Goal: Task Accomplishment & Management: Manage account settings

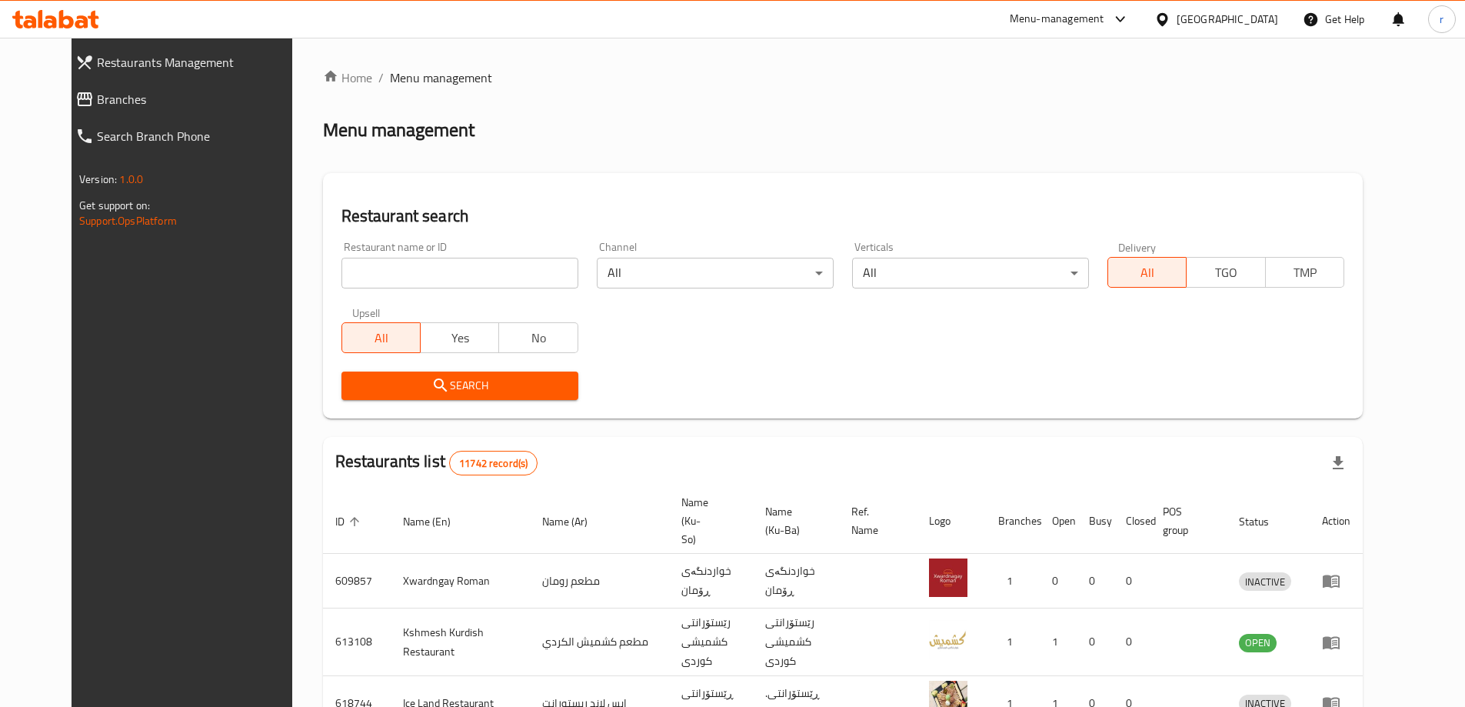
click at [431, 259] on input "search" at bounding box center [459, 273] width 237 height 31
paste input "HWUWBH"
type input "HWUWBH"
click at [102, 90] on span "Branches" at bounding box center [200, 99] width 207 height 18
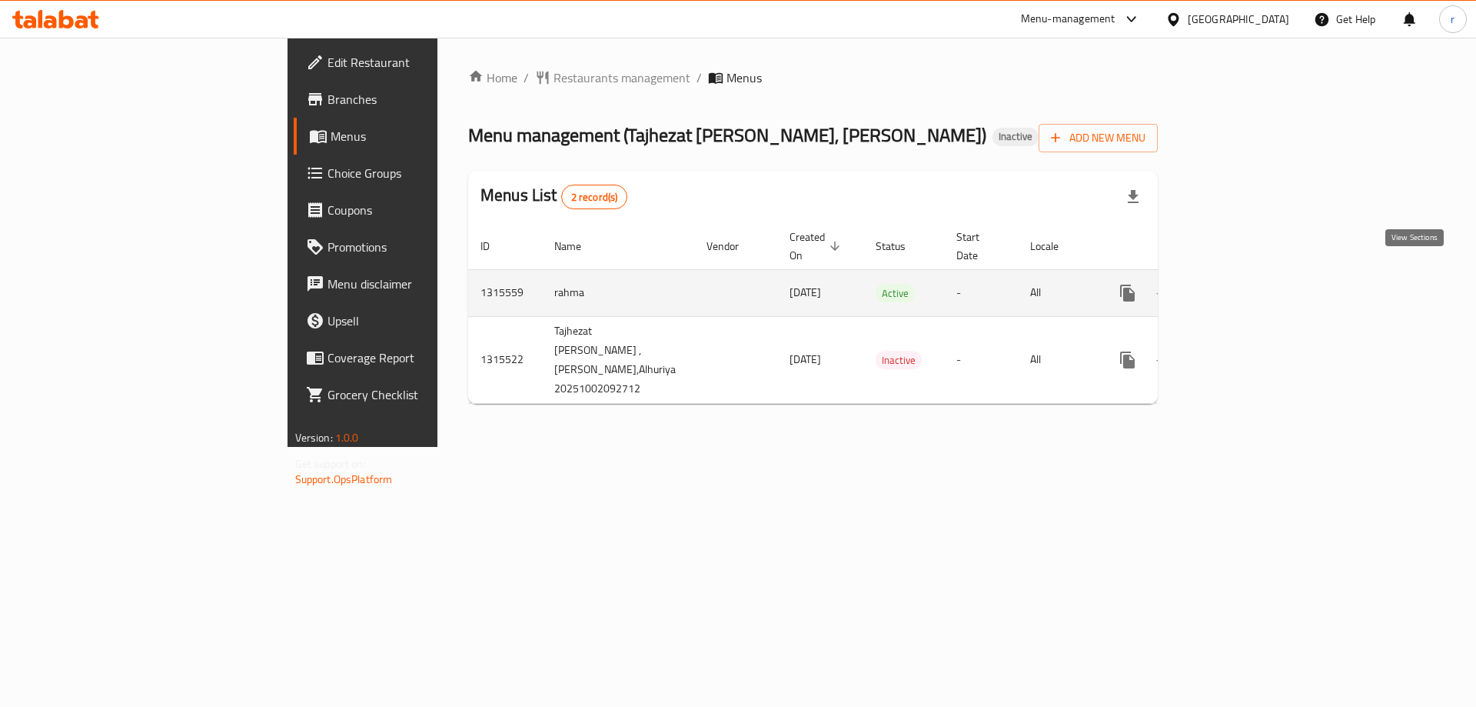
click at [1248, 284] on icon "enhanced table" at bounding box center [1238, 293] width 18 height 18
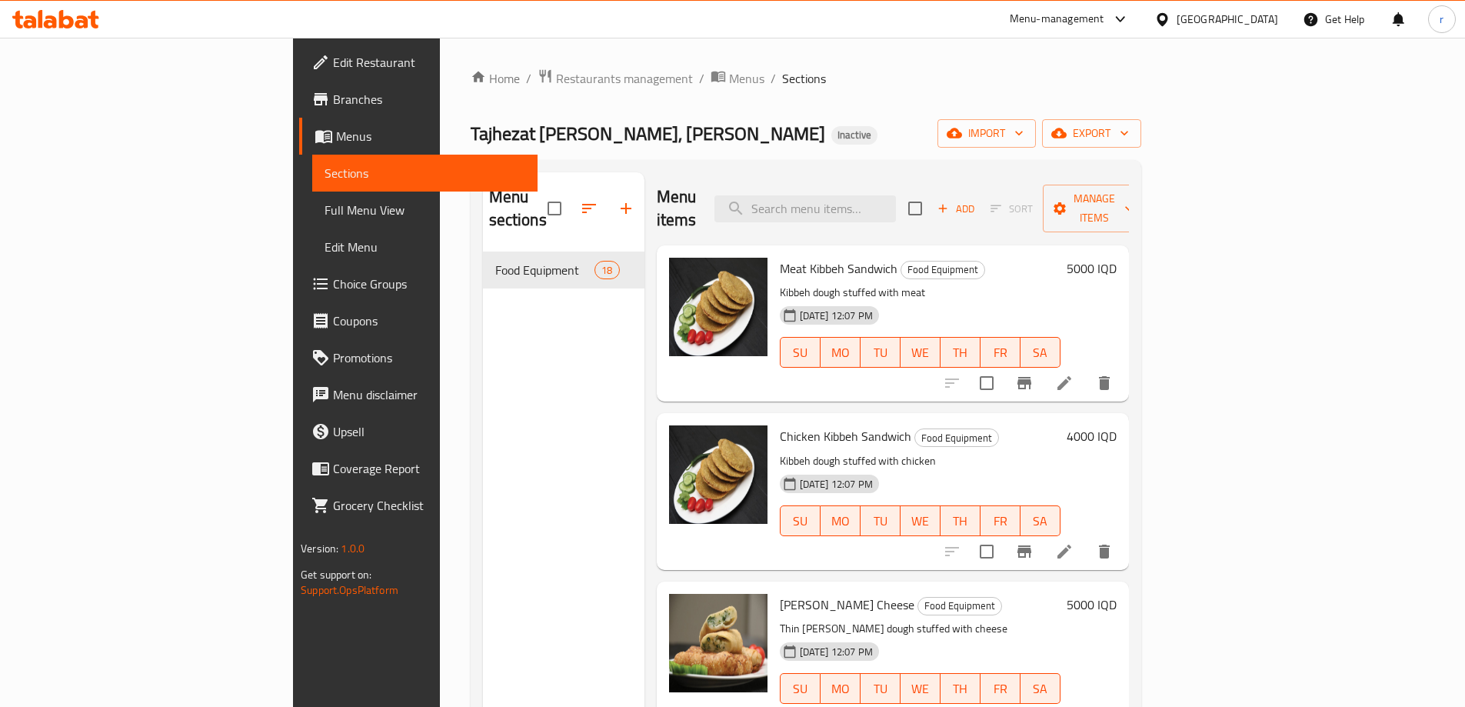
click at [312, 199] on link "Full Menu View" at bounding box center [424, 209] width 225 height 37
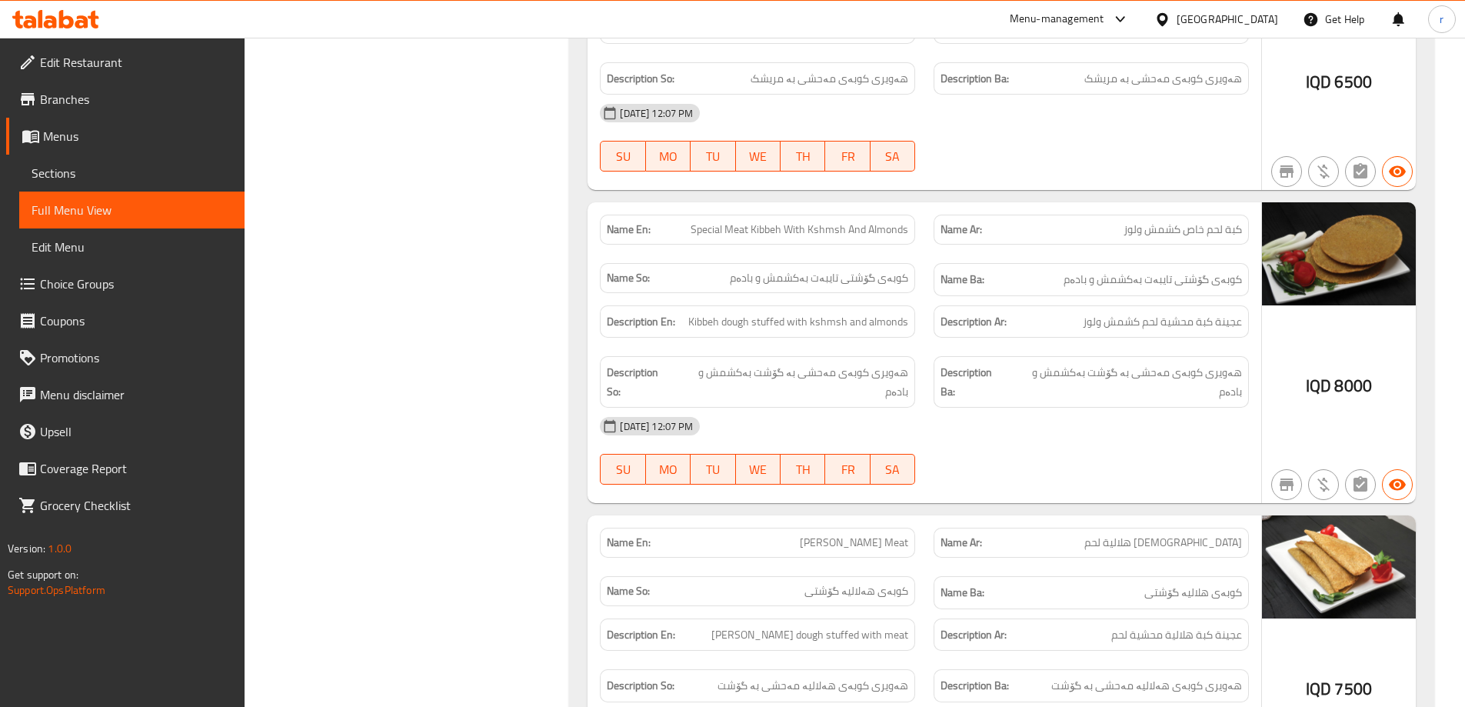
scroll to position [2153, 0]
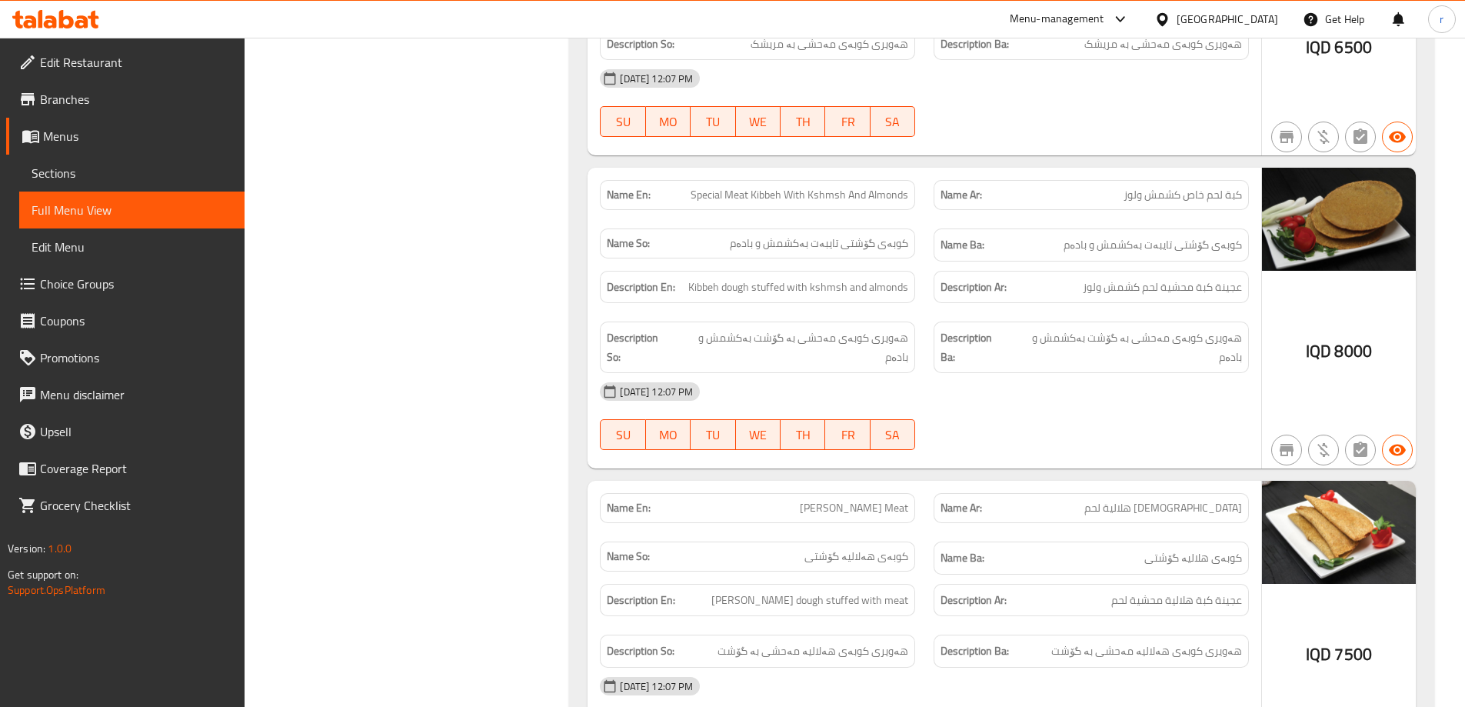
drag, startPoint x: 1317, startPoint y: 252, endPoint x: 1256, endPoint y: 357, distance: 121.6
drag, startPoint x: 681, startPoint y: 187, endPoint x: 906, endPoint y: 194, distance: 224.6
click at [906, 194] on div "Name En: Special Meat Kibbeh With Kshmsh And Almonds" at bounding box center [757, 195] width 315 height 30
copy span "Special Meat Kibbeh With Kshmsh And Almonds"
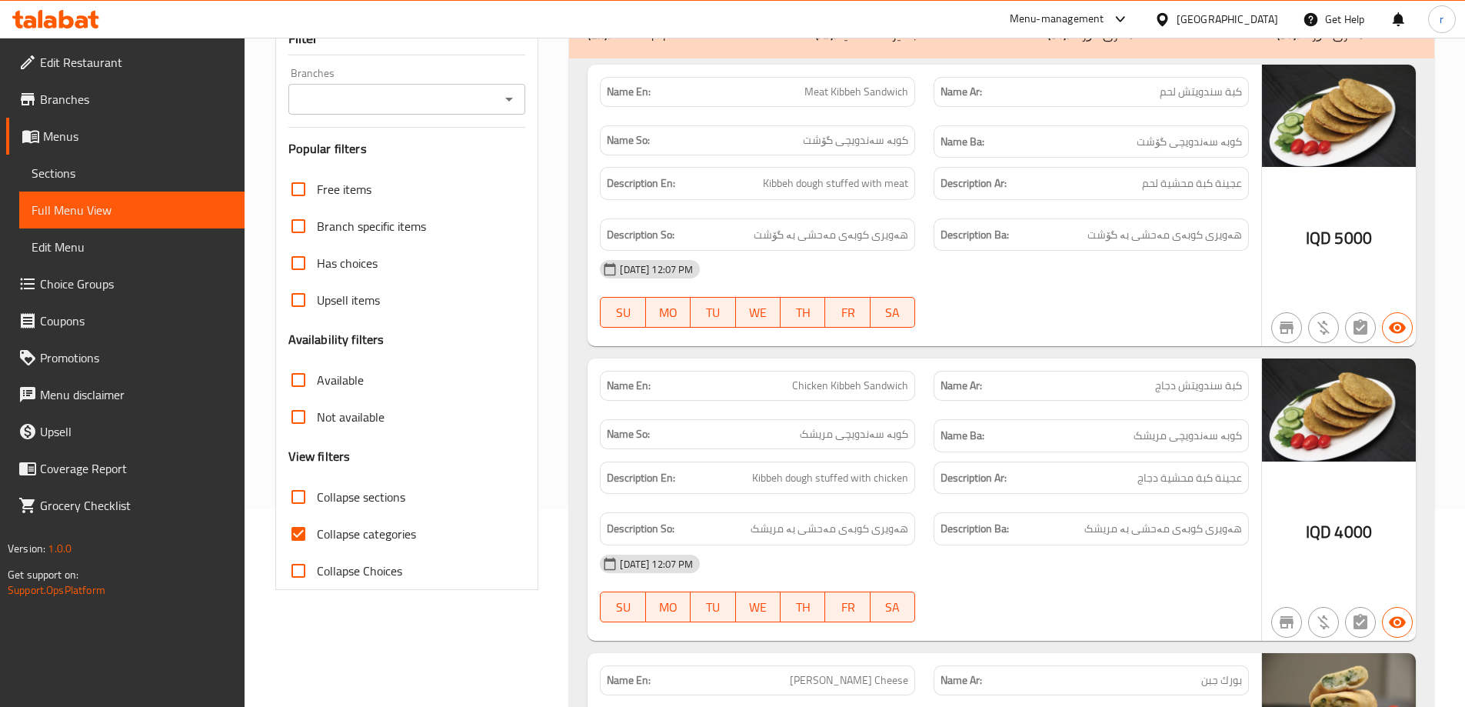
scroll to position [0, 0]
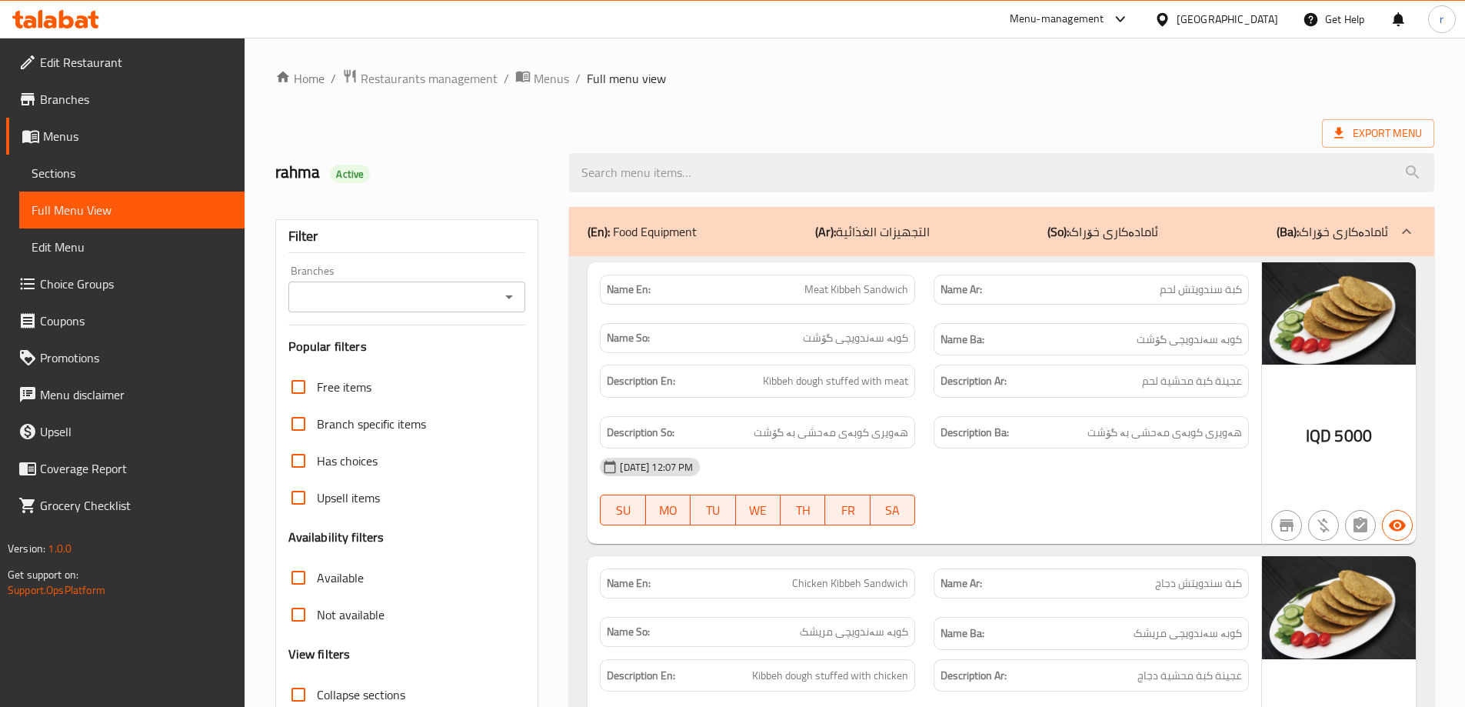
drag, startPoint x: 840, startPoint y: 231, endPoint x: 457, endPoint y: 295, distance: 389.0
click at [870, 231] on p "(Ar): التجهيزات الغذائية" at bounding box center [872, 231] width 115 height 18
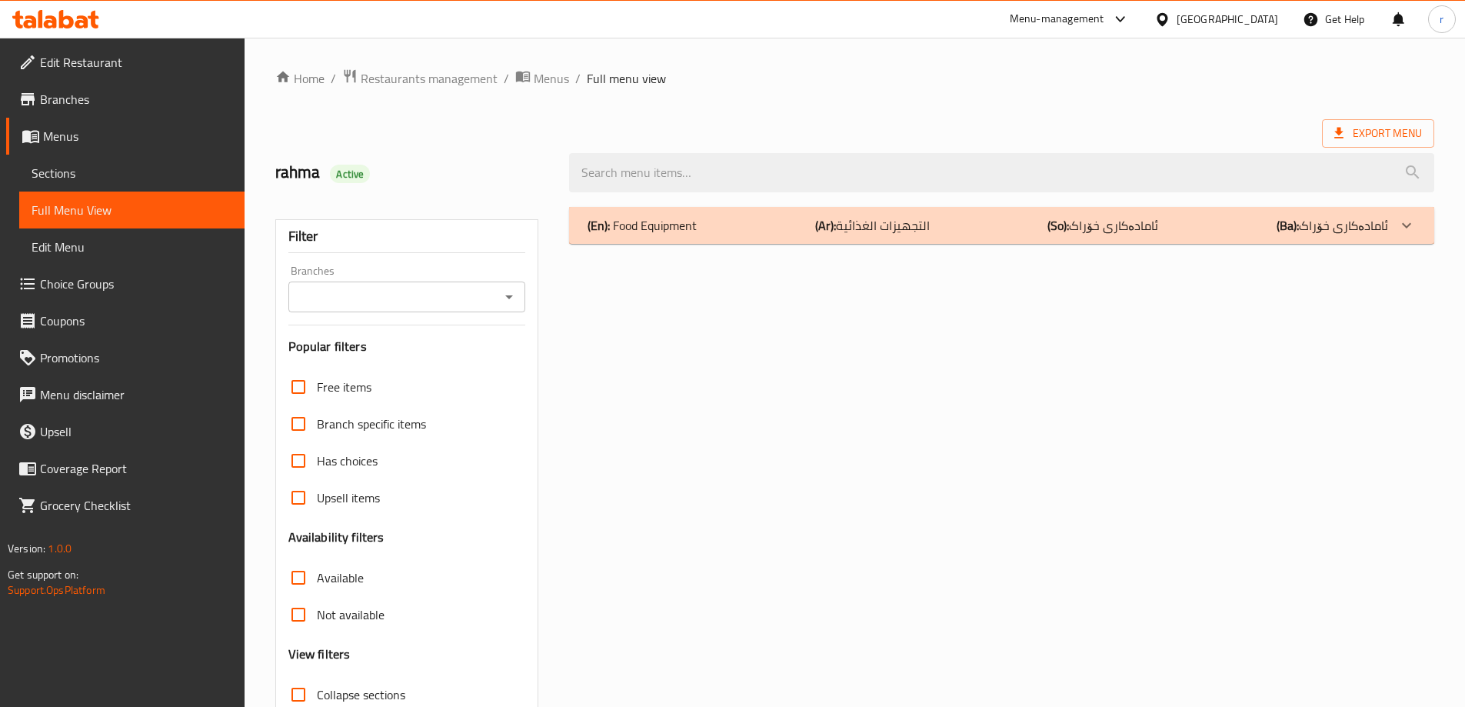
click at [174, 180] on span "Sections" at bounding box center [132, 173] width 201 height 18
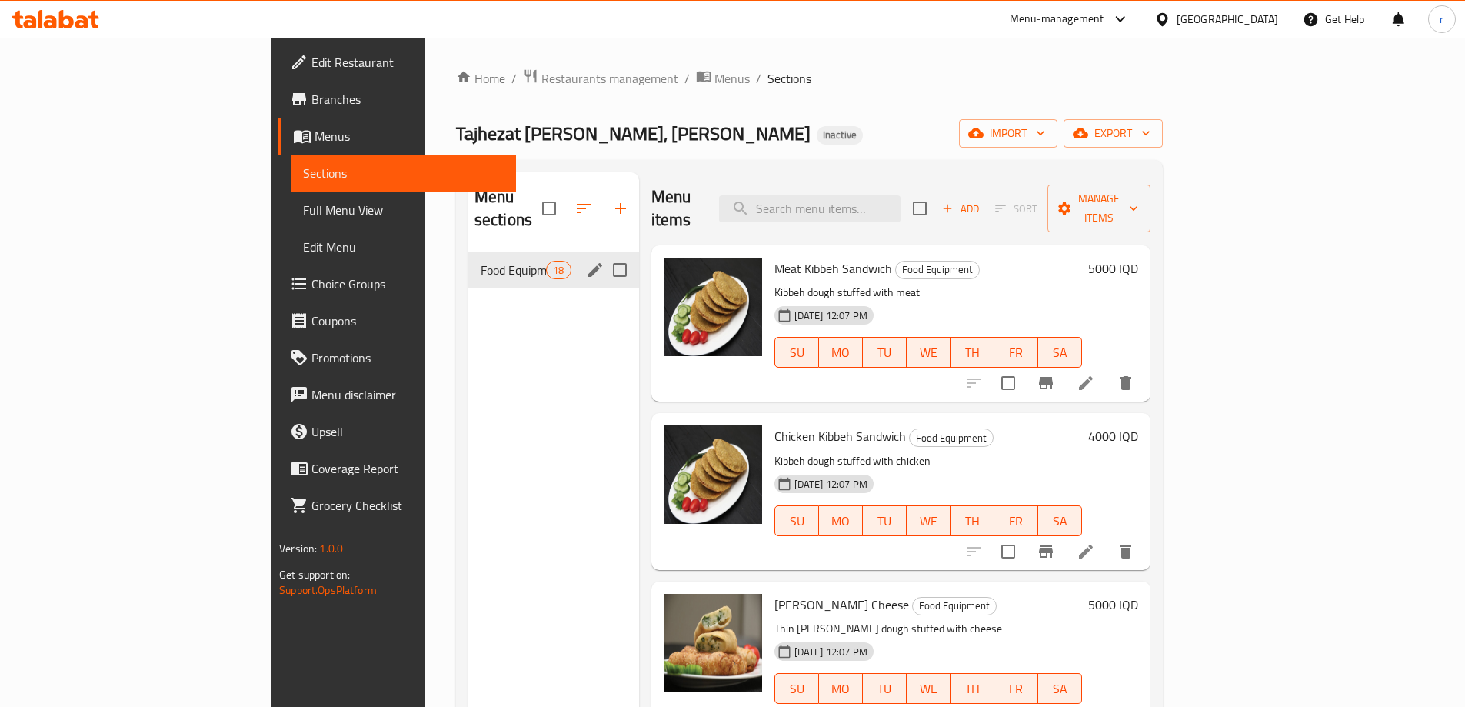
click at [586, 261] on icon "edit" at bounding box center [595, 270] width 18 height 18
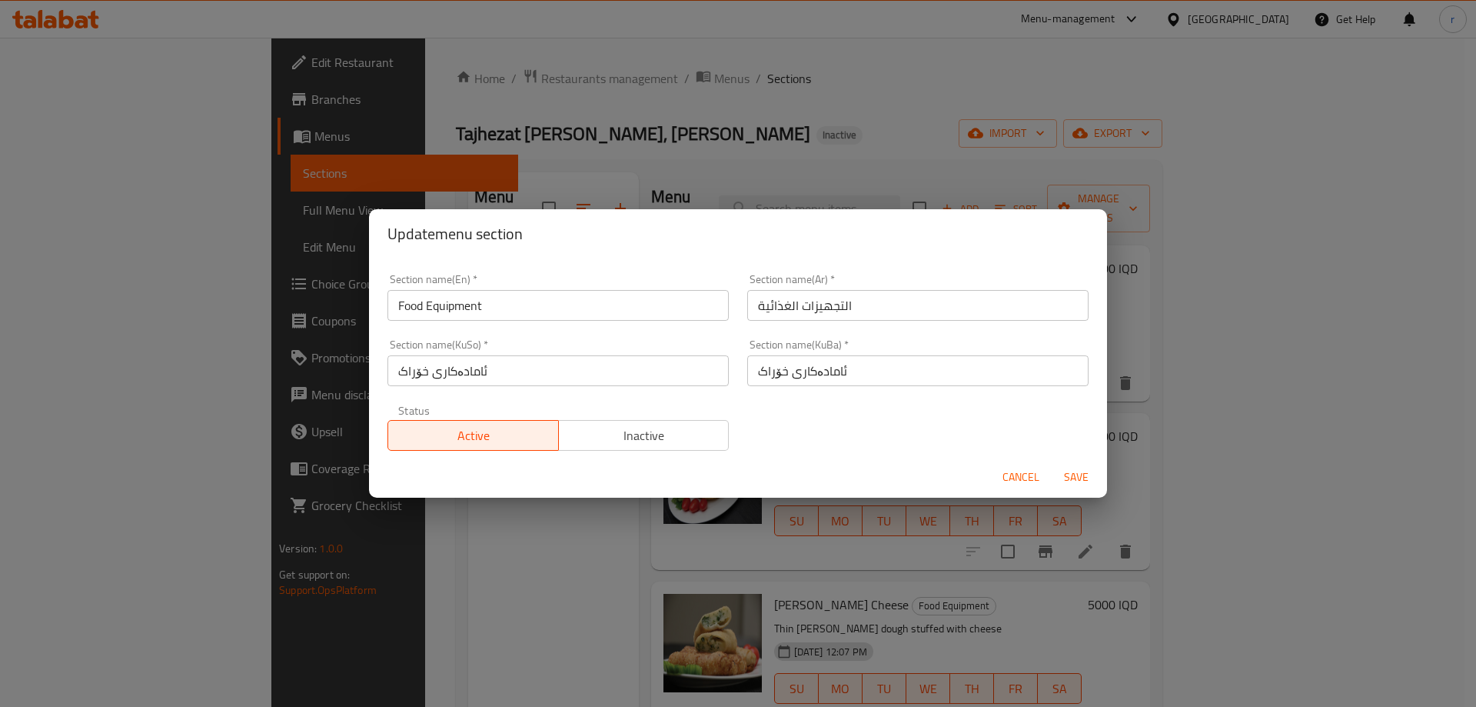
click at [791, 298] on input "التجهيزات الغذائية" at bounding box center [917, 305] width 341 height 31
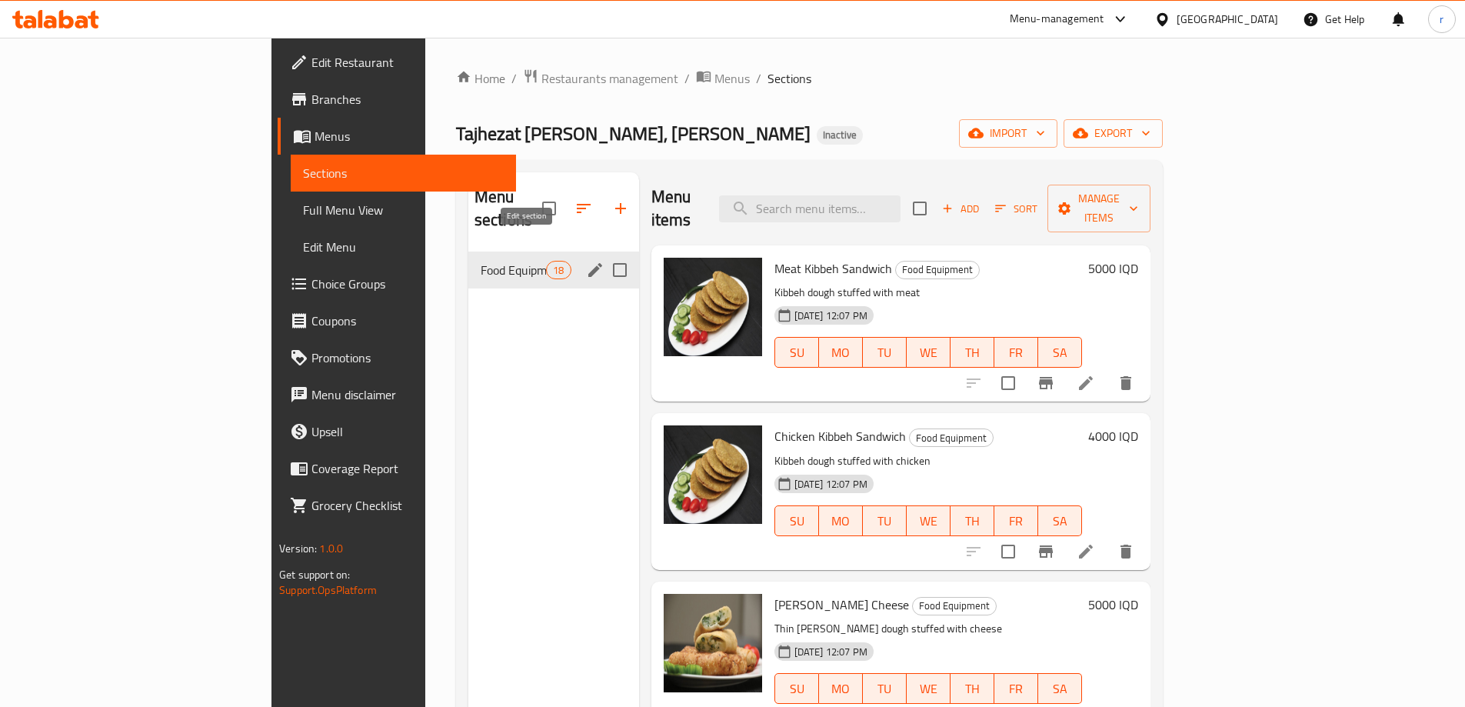
click at [588, 263] on icon "edit" at bounding box center [595, 270] width 14 height 14
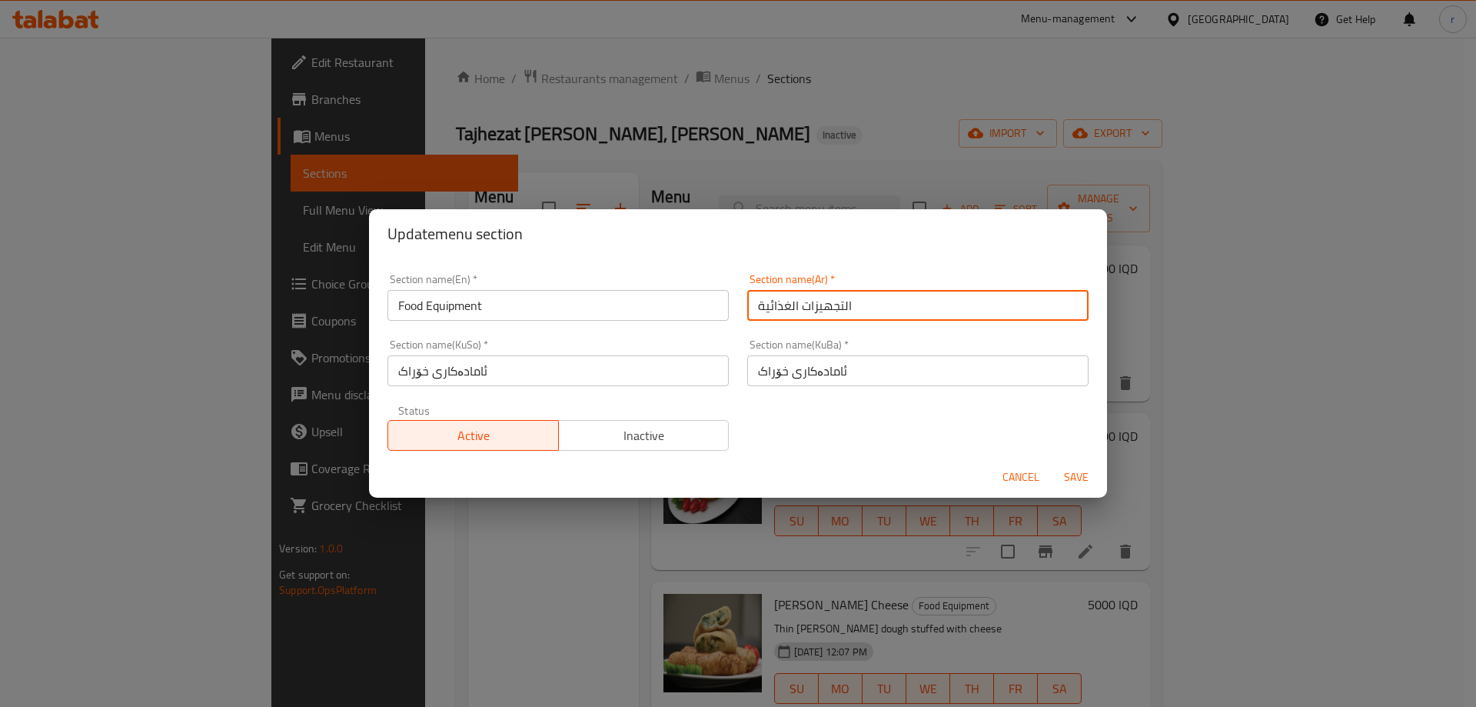
click at [784, 295] on input "التجهيزات الغذائية" at bounding box center [917, 305] width 341 height 31
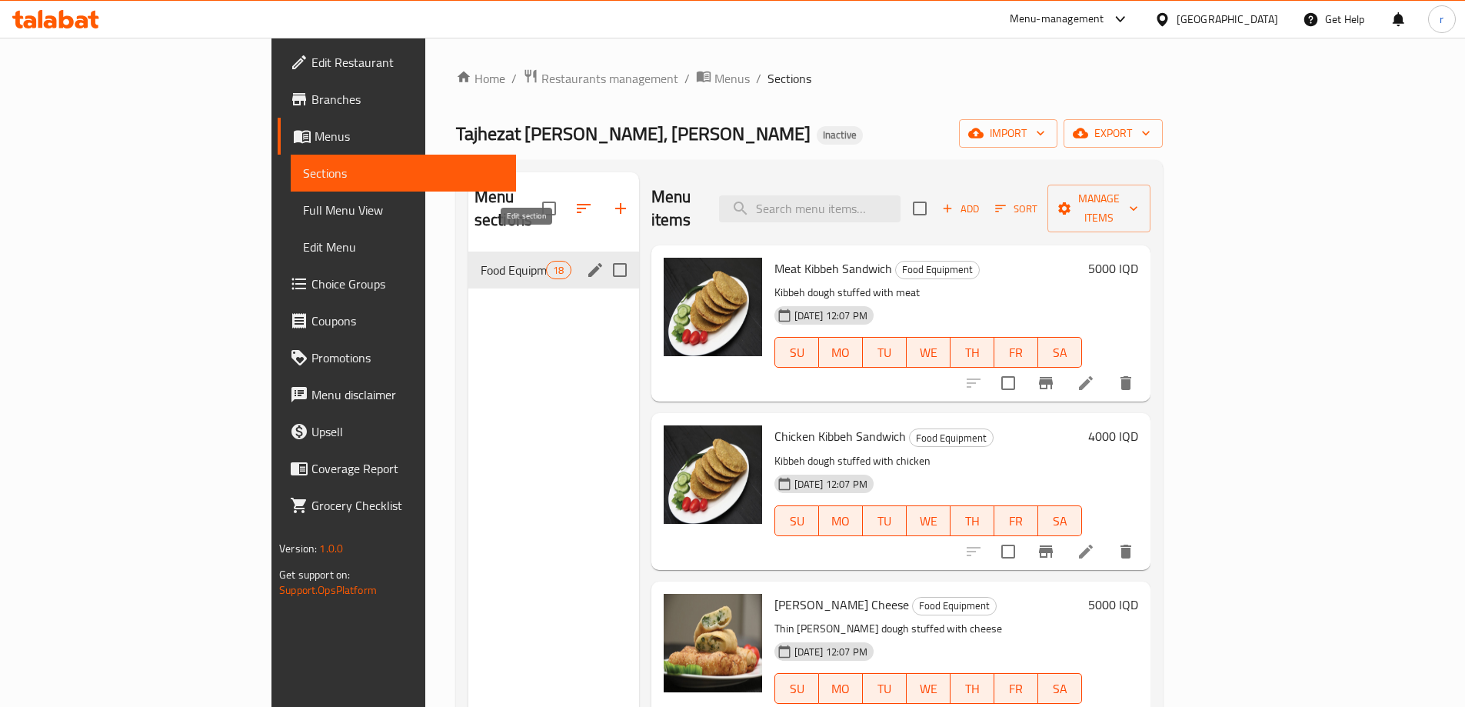
click at [586, 261] on icon "edit" at bounding box center [595, 270] width 18 height 18
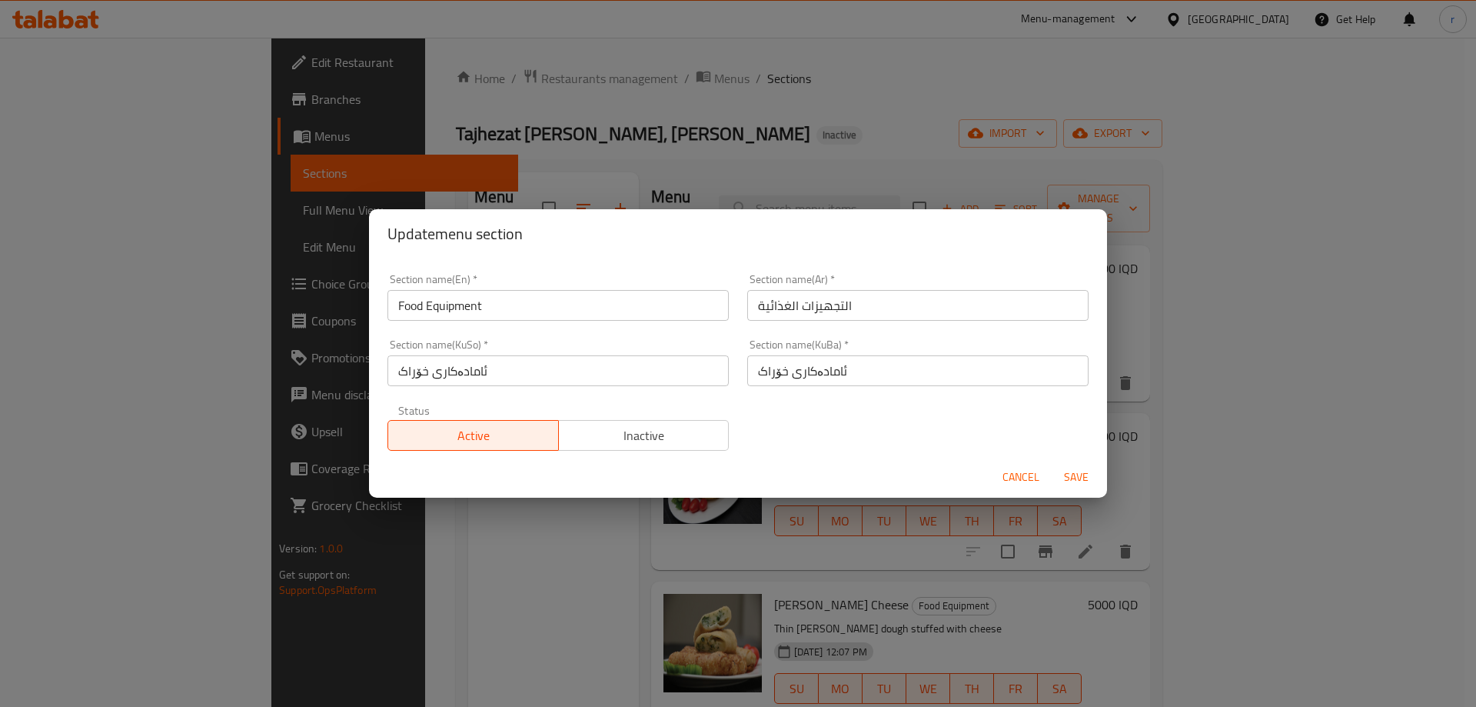
click at [681, 381] on input "ئامادەکاری خۆراک" at bounding box center [557, 370] width 341 height 31
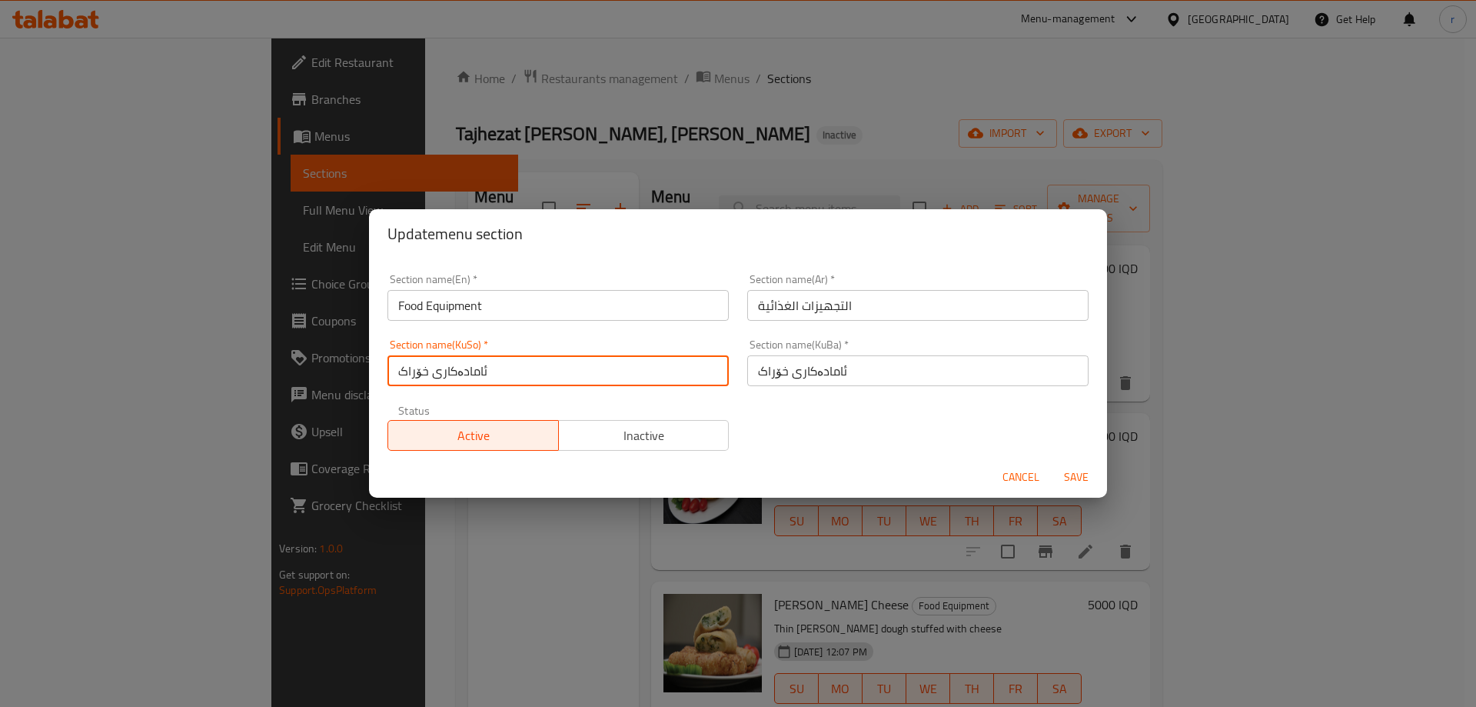
paste input "کەلوپەلی خواردن"
type input "ئامادەکاری خۆراک"
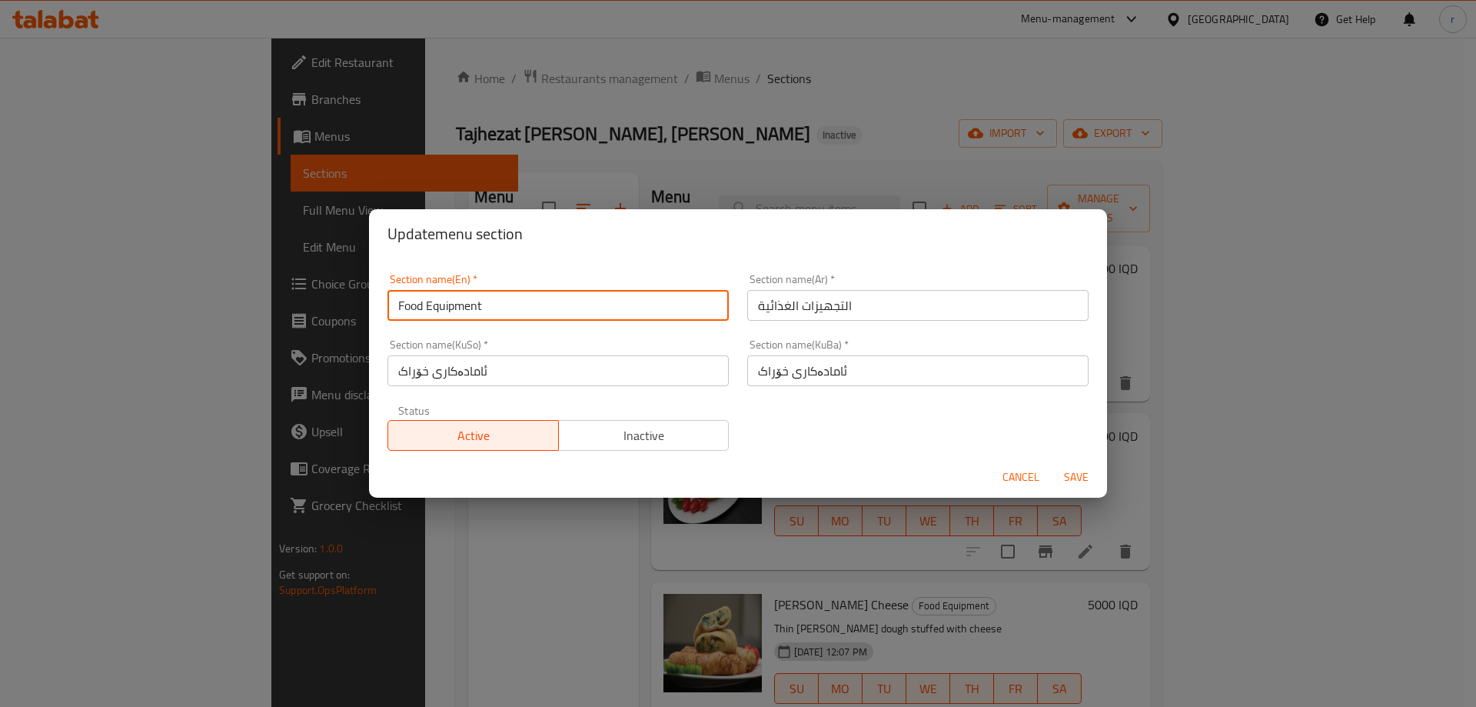
click at [614, 308] on input "Food Equipment" at bounding box center [557, 305] width 341 height 31
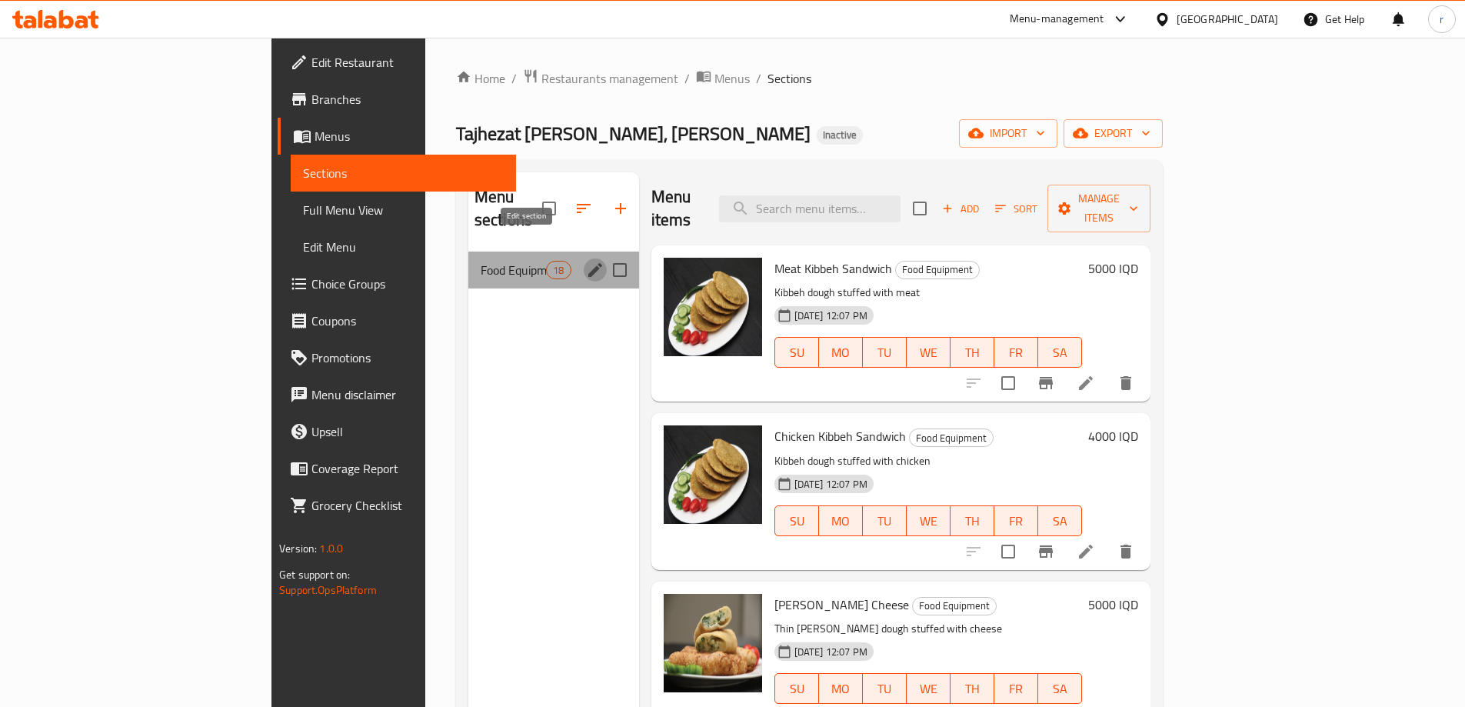
click at [586, 261] on icon "edit" at bounding box center [595, 270] width 18 height 18
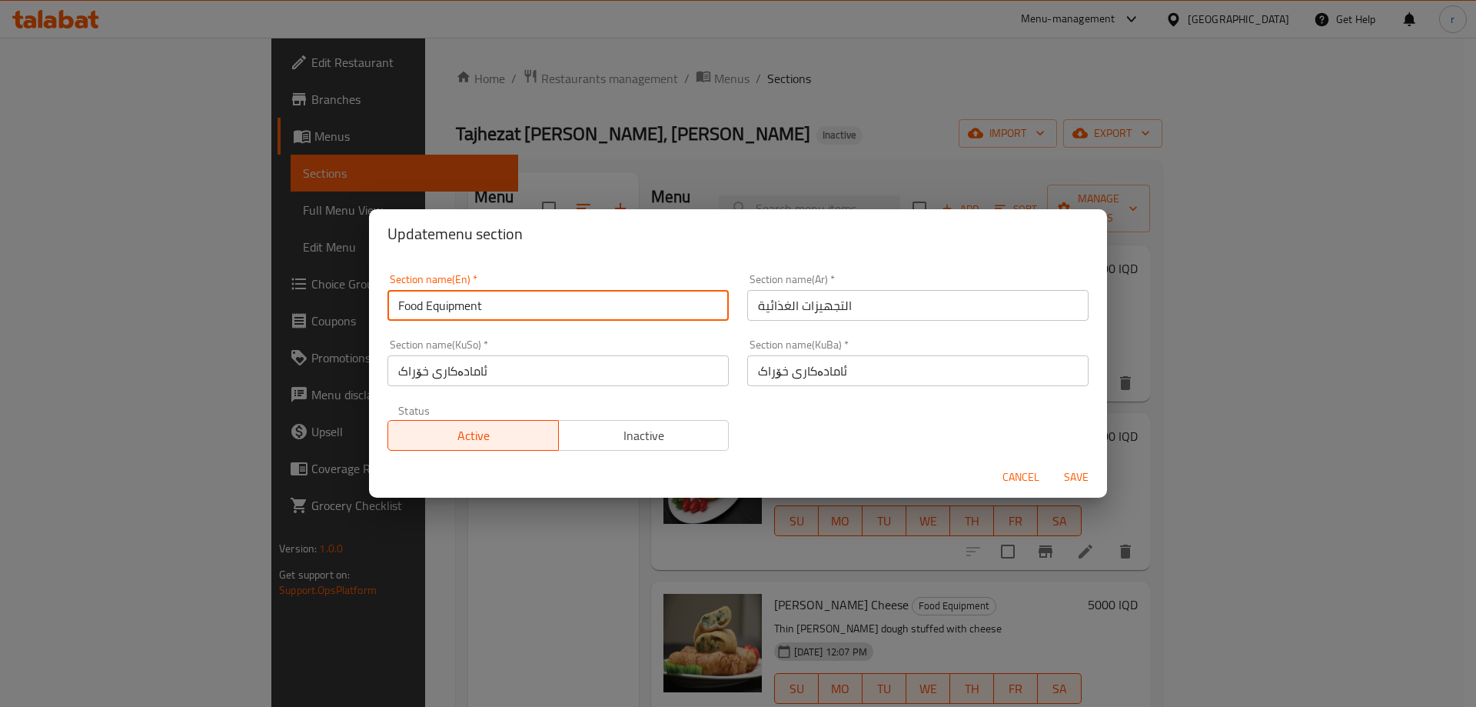
click at [555, 312] on input "Food Equipment" at bounding box center [557, 305] width 341 height 31
type input "Food Supplies"
click at [1064, 477] on span "Save" at bounding box center [1076, 476] width 37 height 19
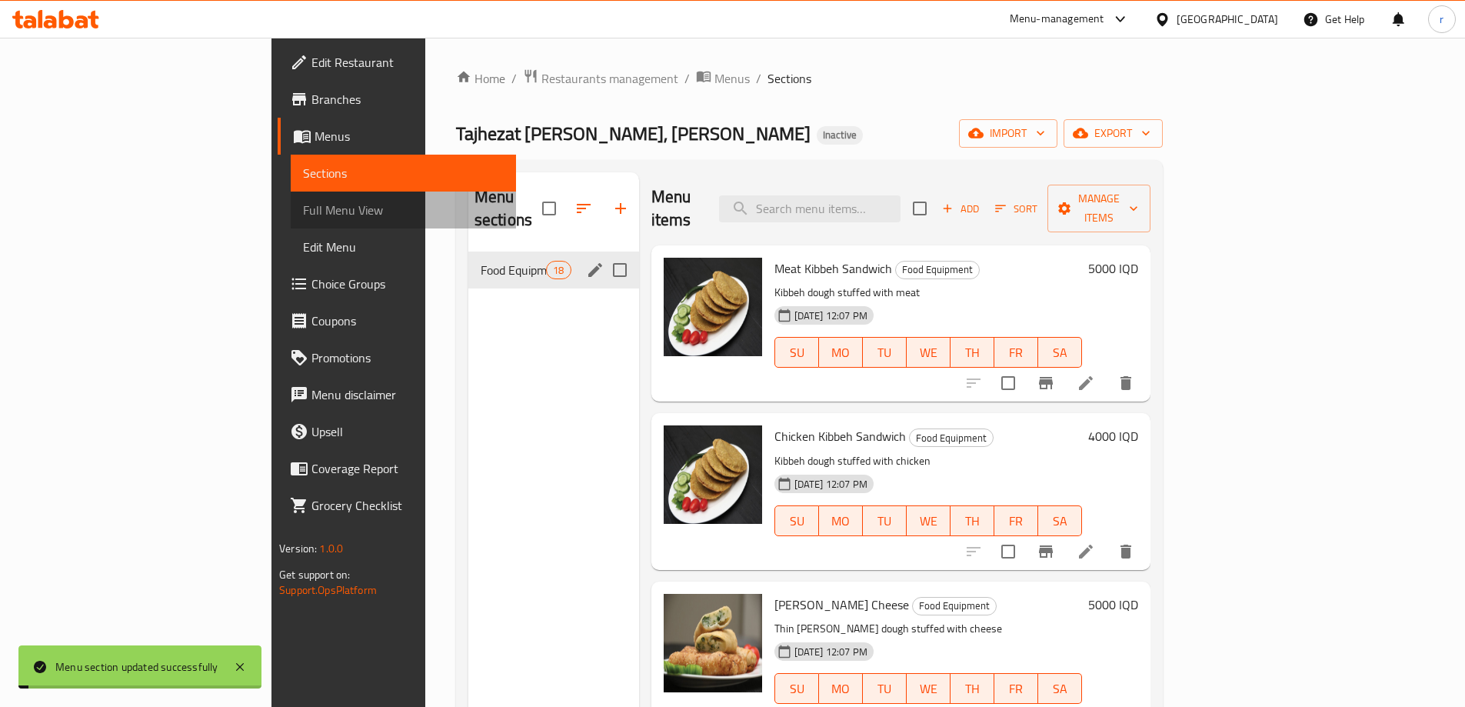
click at [303, 208] on span "Full Menu View" at bounding box center [403, 210] width 201 height 18
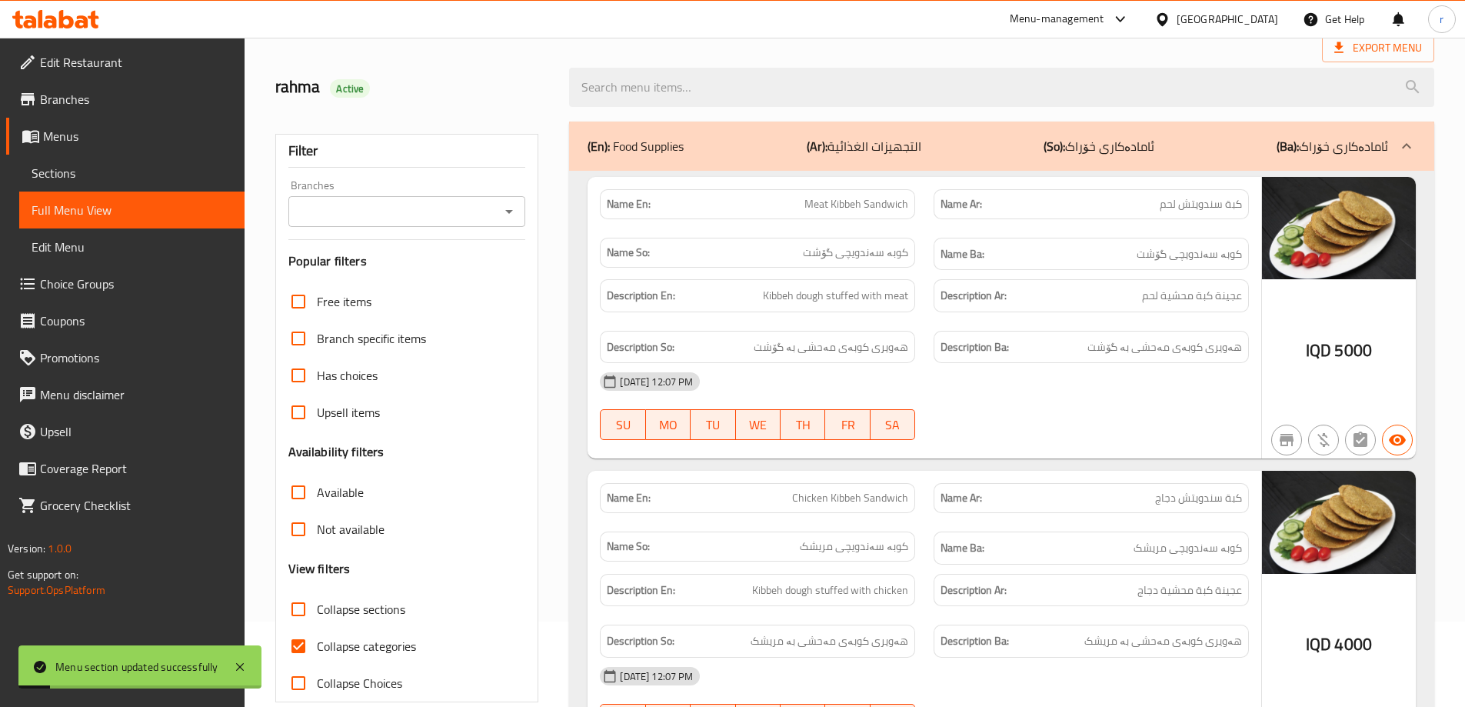
scroll to position [205, 0]
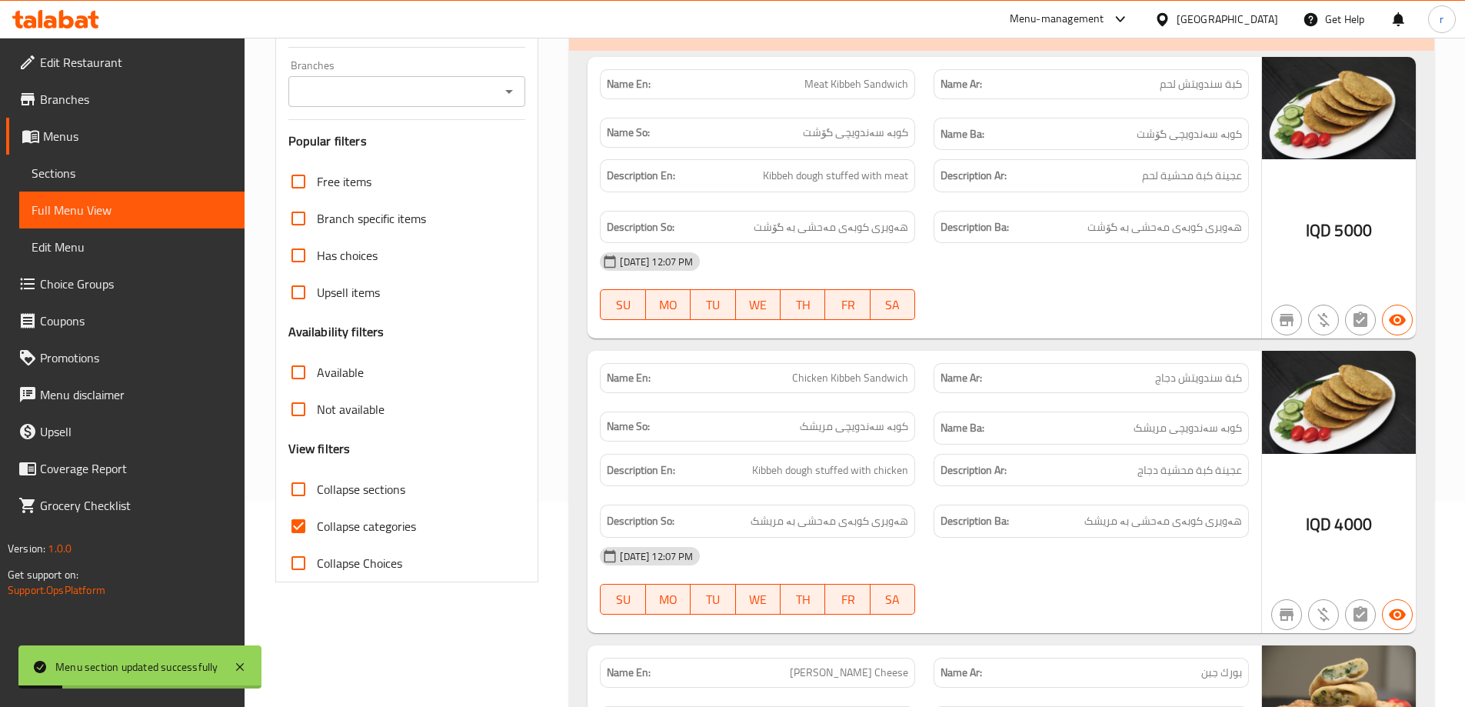
click at [311, 528] on input "Collapse categories" at bounding box center [298, 525] width 37 height 37
checkbox input "false"
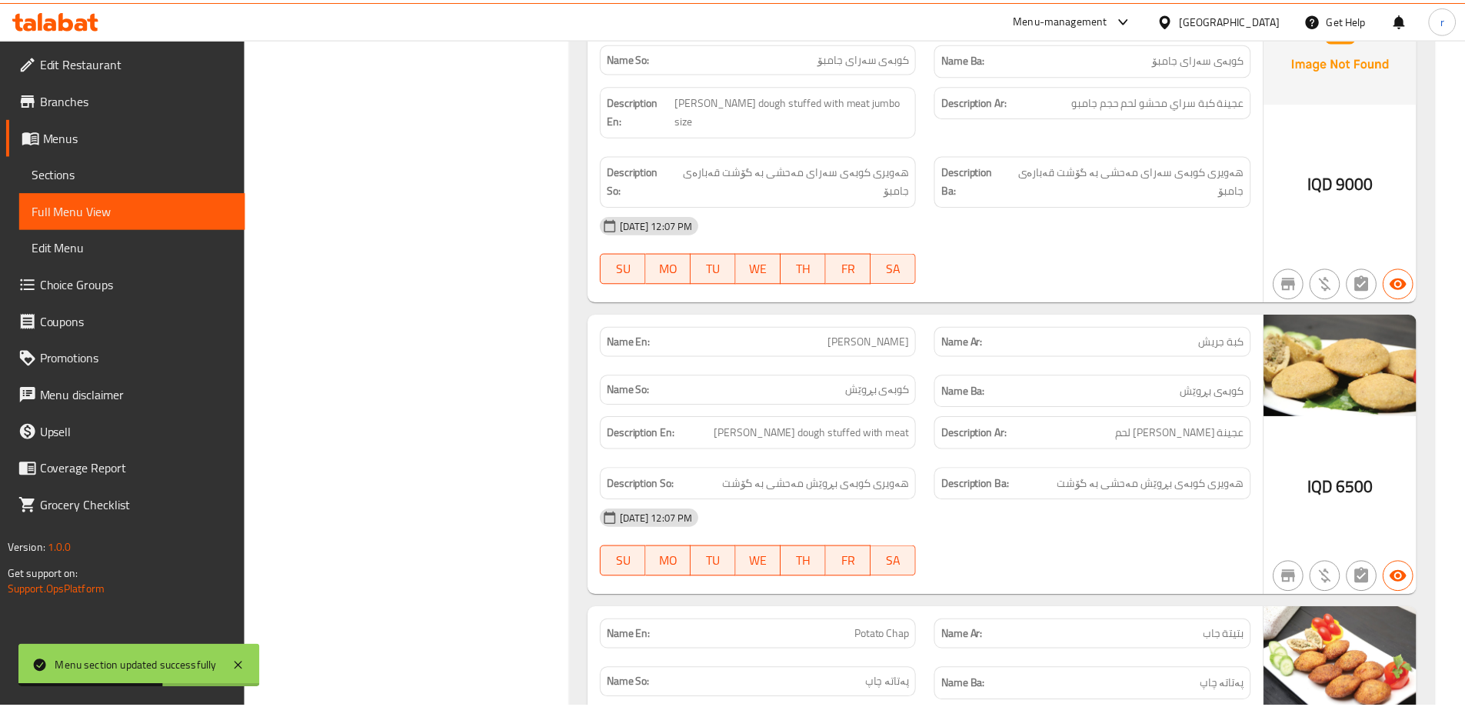
scroll to position [4916, 0]
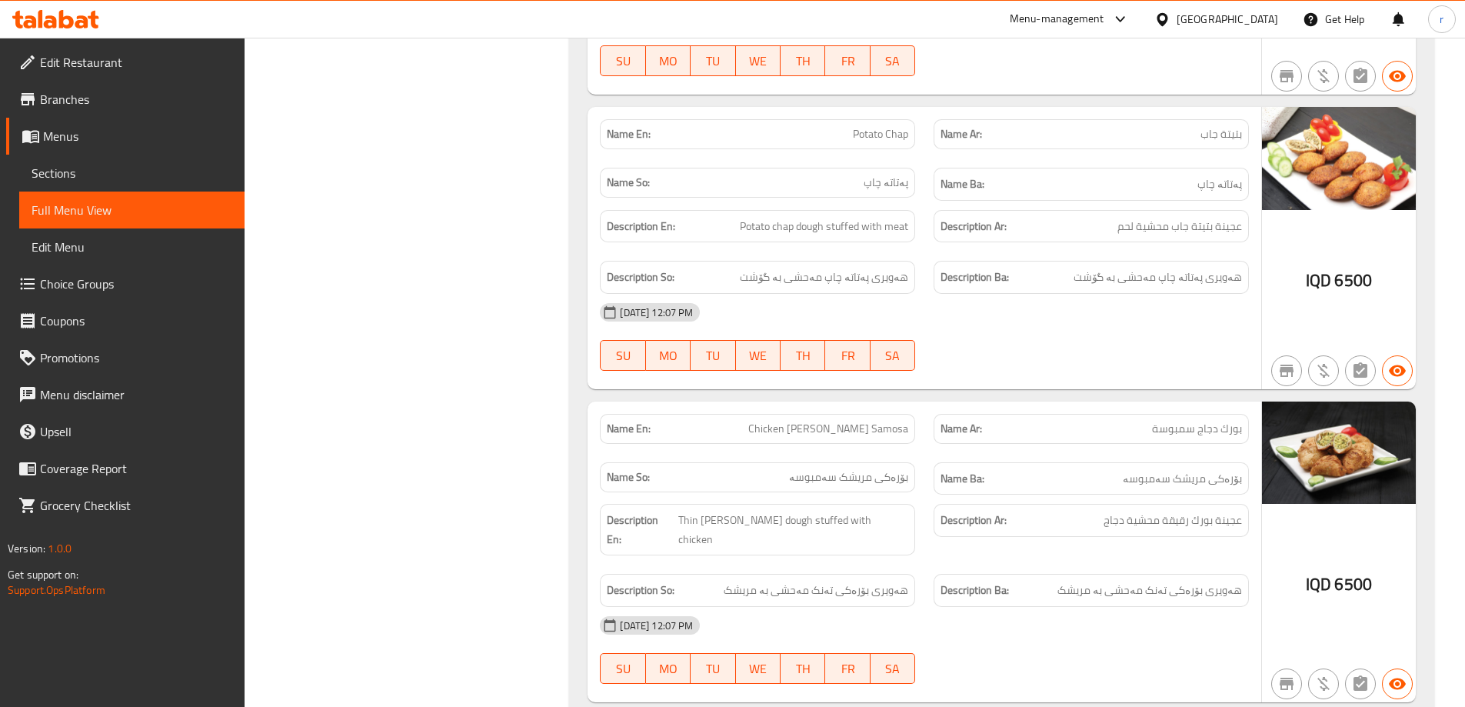
click at [80, 25] on icon at bounding box center [81, 21] width 13 height 13
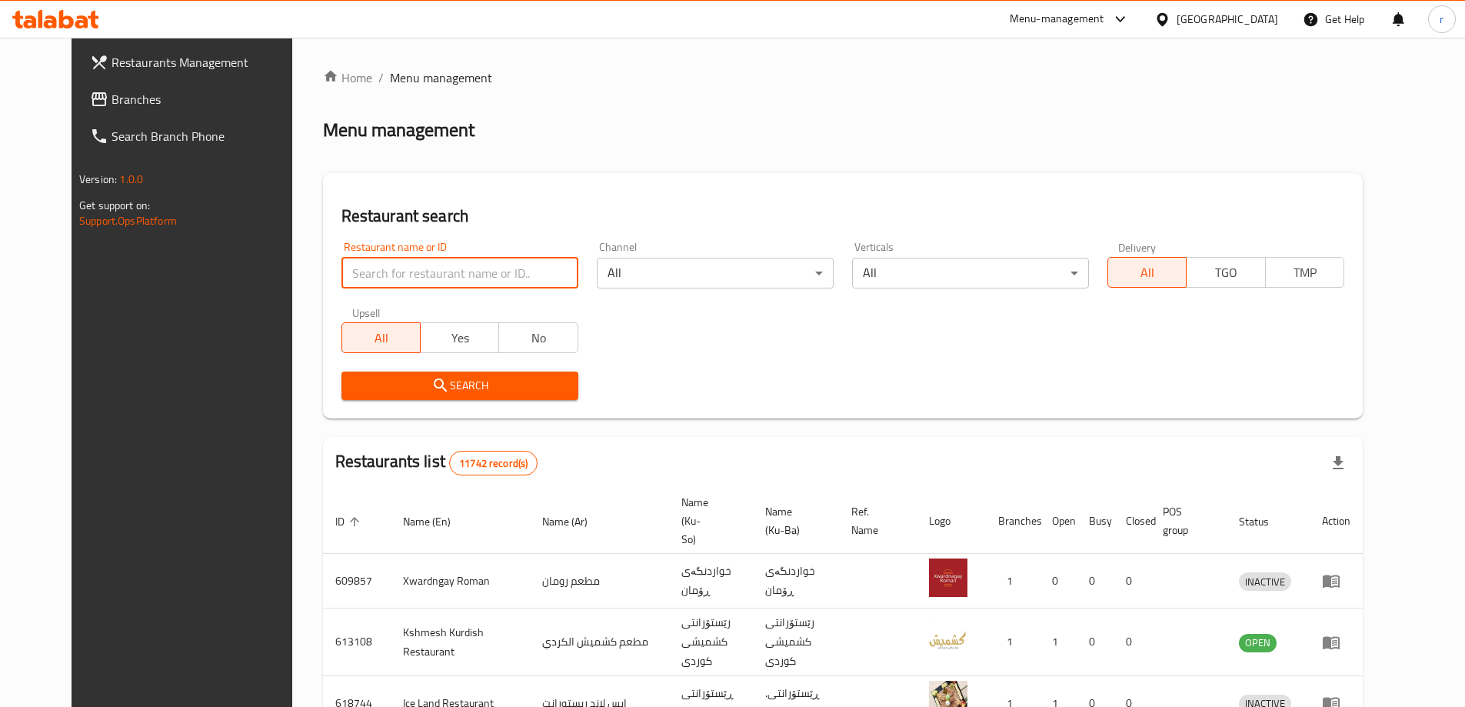
drag, startPoint x: 377, startPoint y: 279, endPoint x: 334, endPoint y: 297, distance: 45.8
click at [375, 279] on input "search" at bounding box center [459, 273] width 237 height 31
paste input "Burger Mathaq"
type input "Burger Mathaq"
click at [332, 370] on div "Search" at bounding box center [459, 385] width 255 height 47
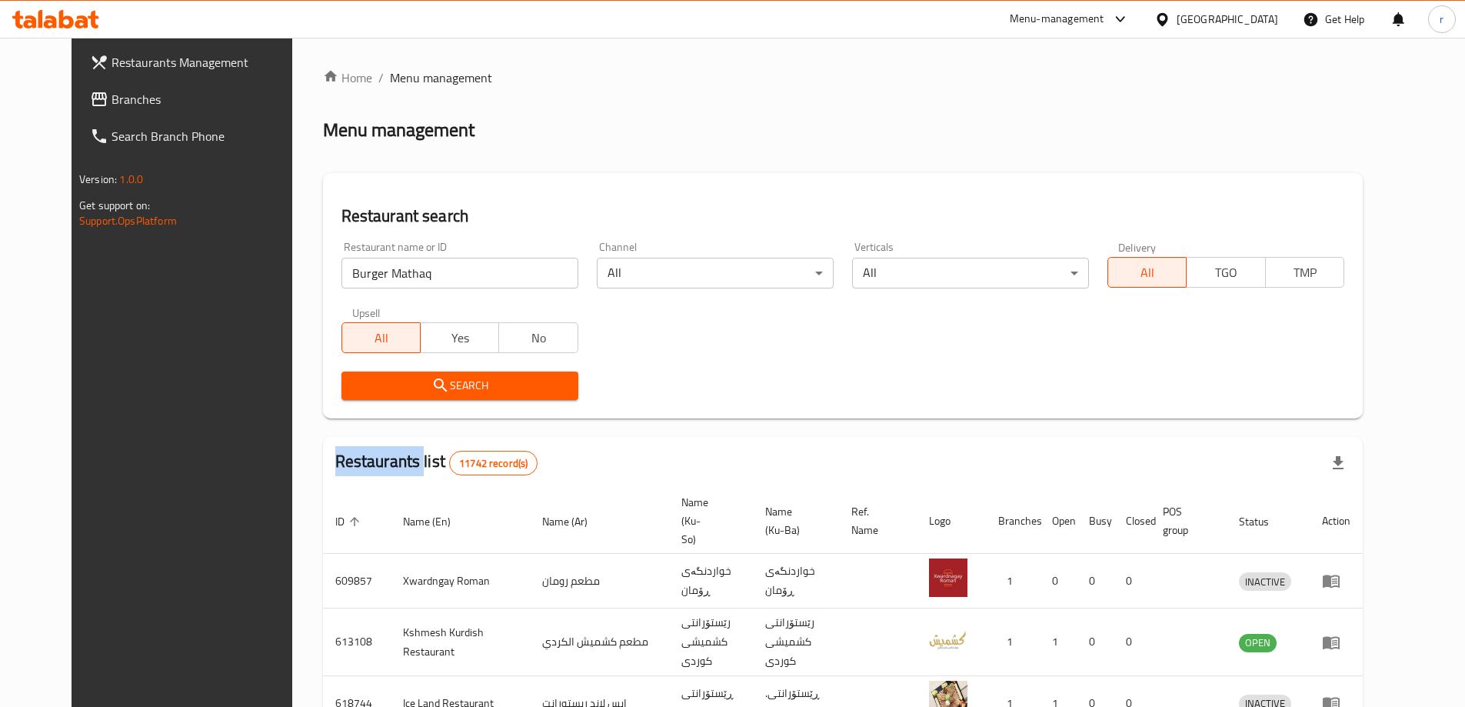
click at [354, 378] on span "Search" at bounding box center [460, 385] width 212 height 19
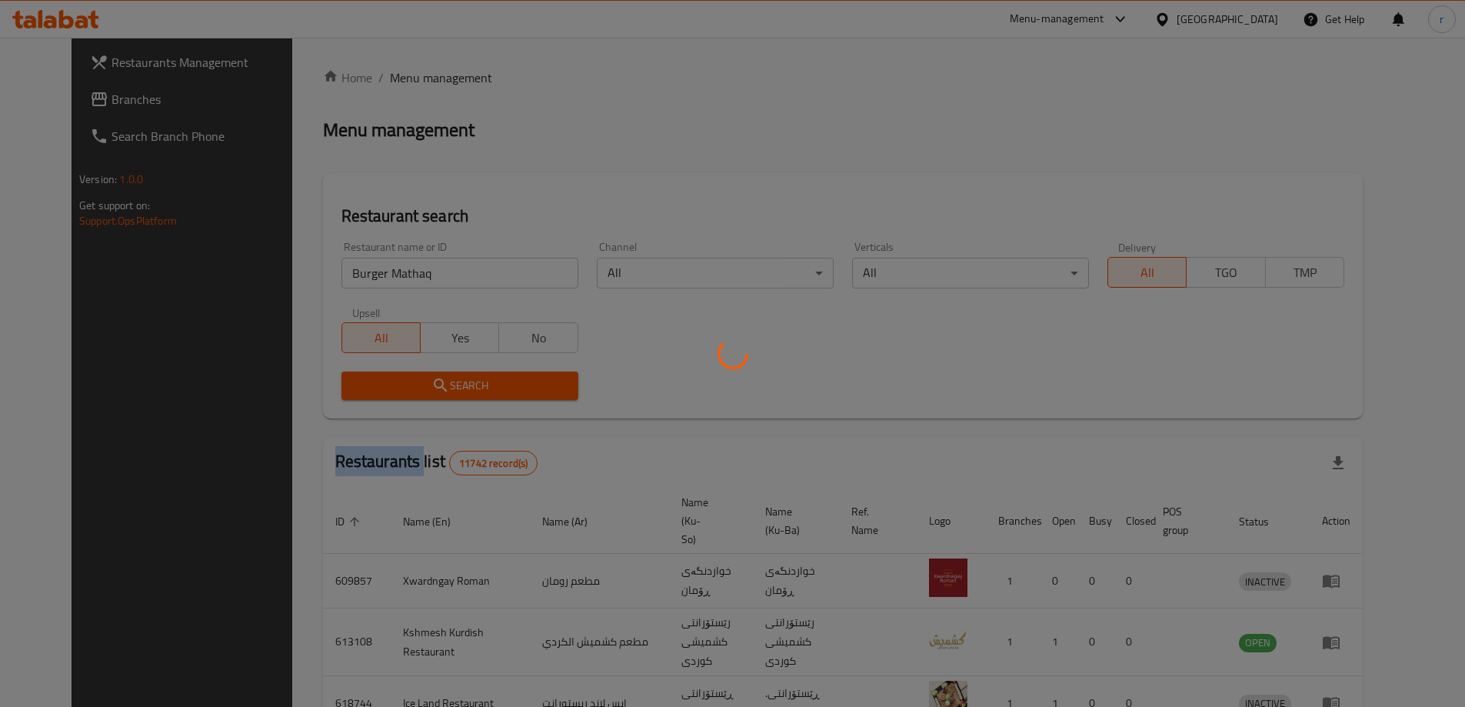
click at [335, 378] on div at bounding box center [732, 353] width 1465 height 707
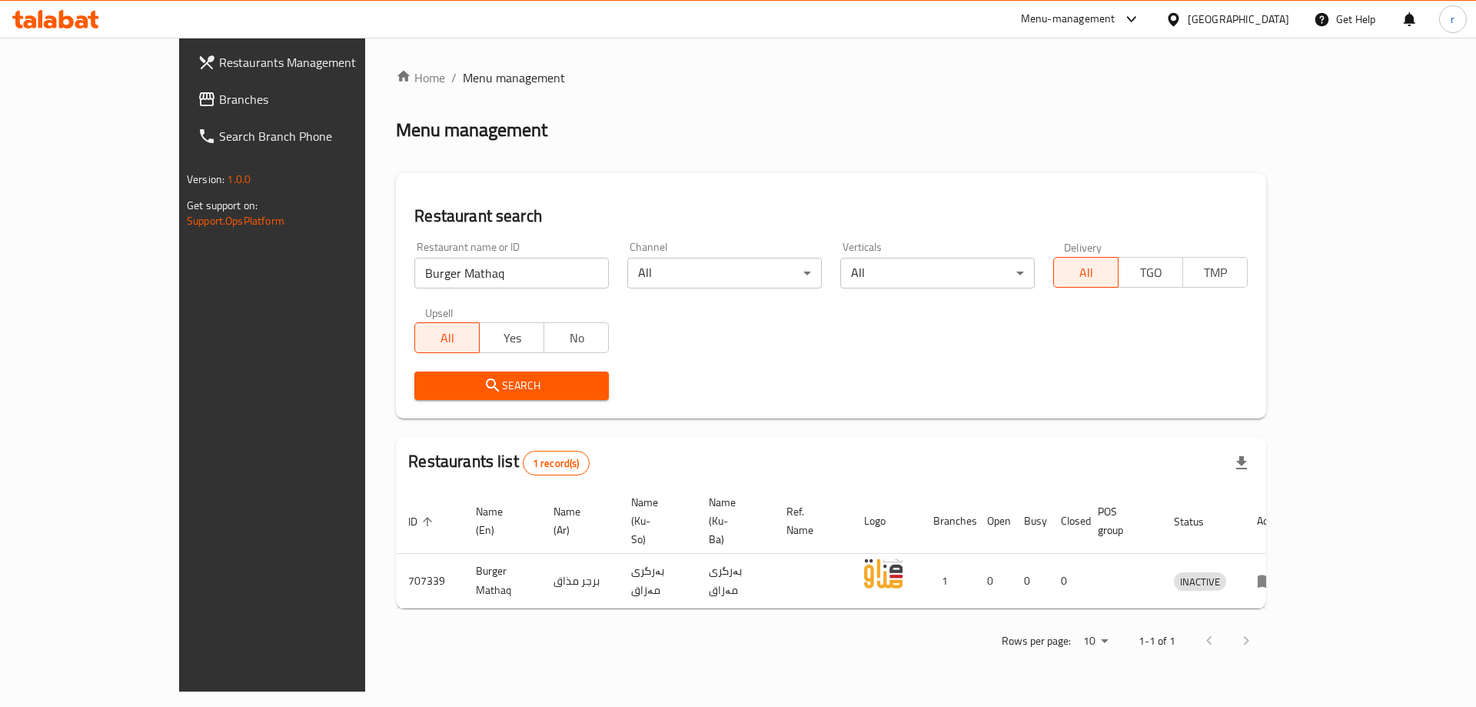
drag, startPoint x: 1009, startPoint y: 489, endPoint x: 1295, endPoint y: 555, distance: 294.3
click at [975, 489] on th "Branches" at bounding box center [948, 520] width 54 height 65
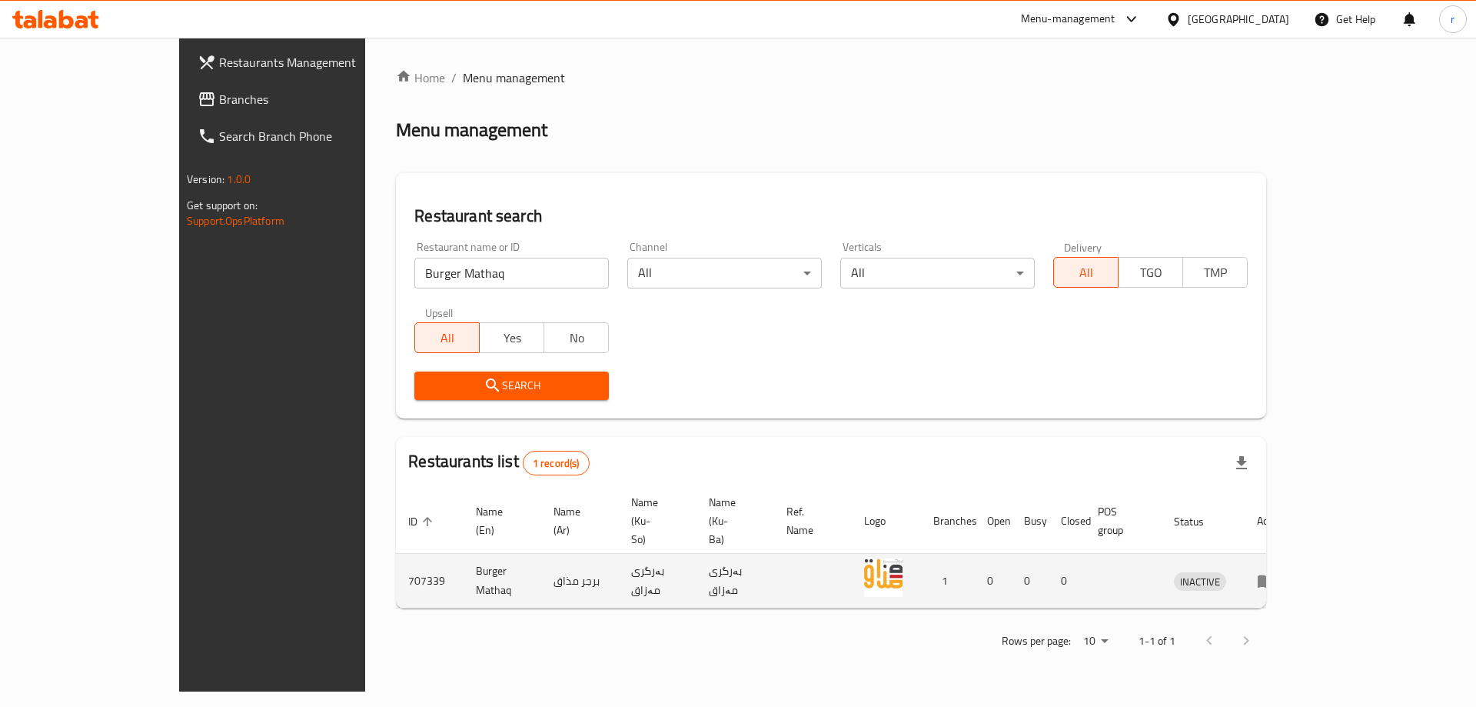
click at [1275, 571] on icon "enhanced table" at bounding box center [1266, 580] width 18 height 18
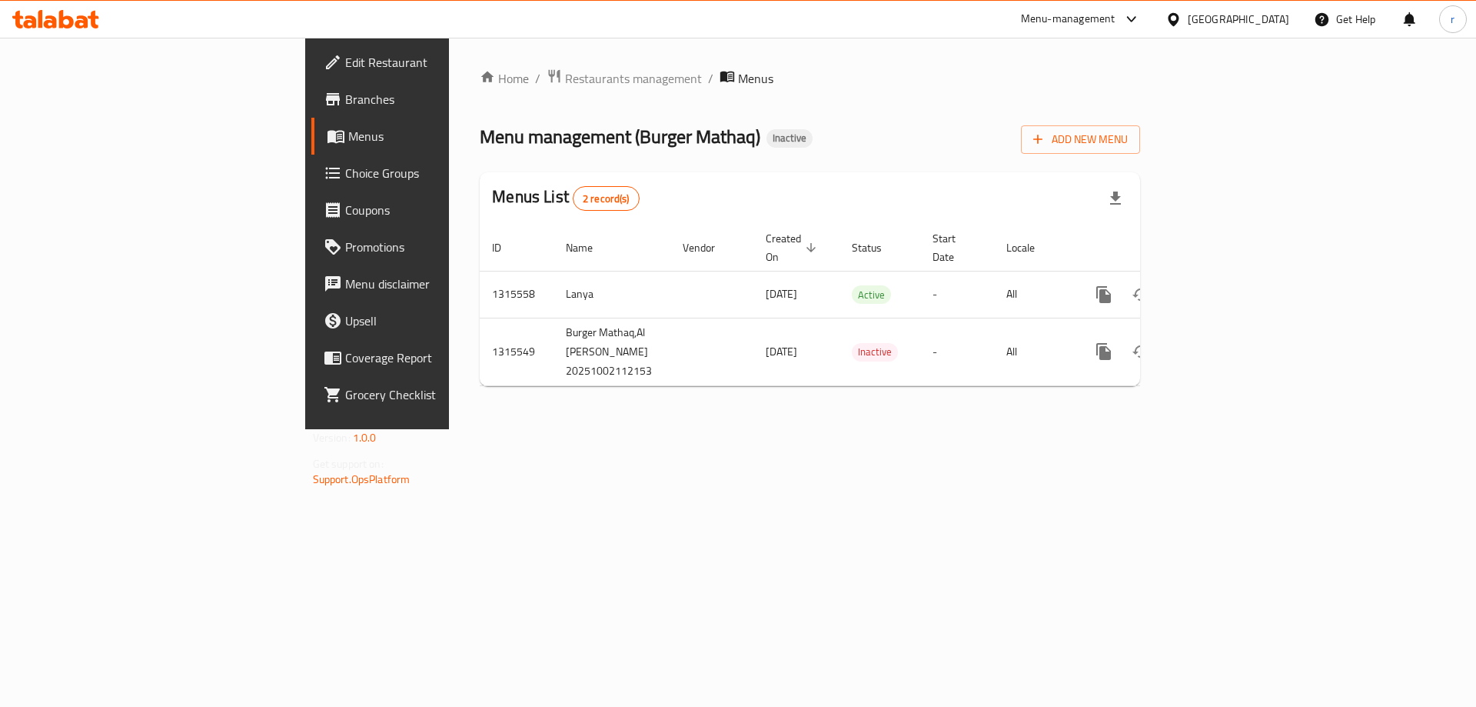
click at [345, 101] on span "Branches" at bounding box center [442, 99] width 195 height 18
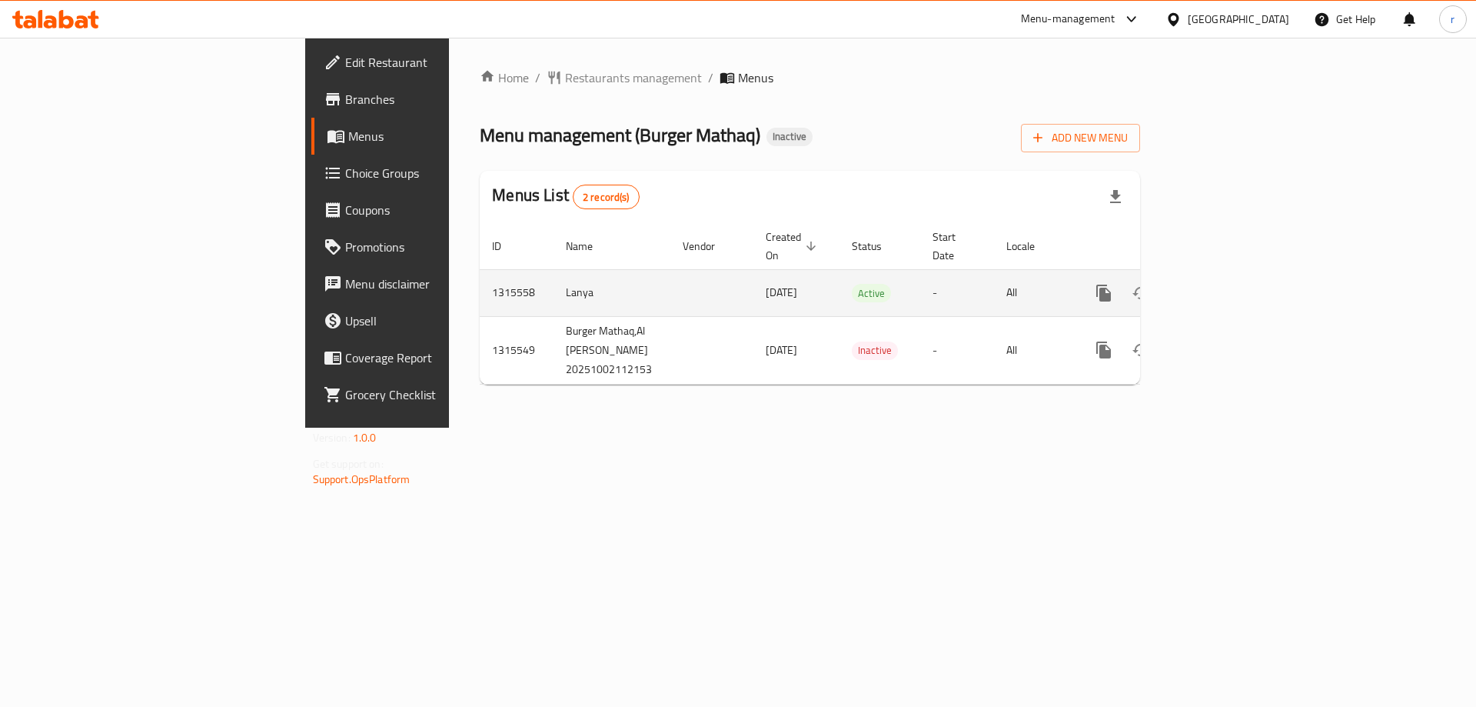
click at [1224, 284] on icon "enhanced table" at bounding box center [1214, 293] width 18 height 18
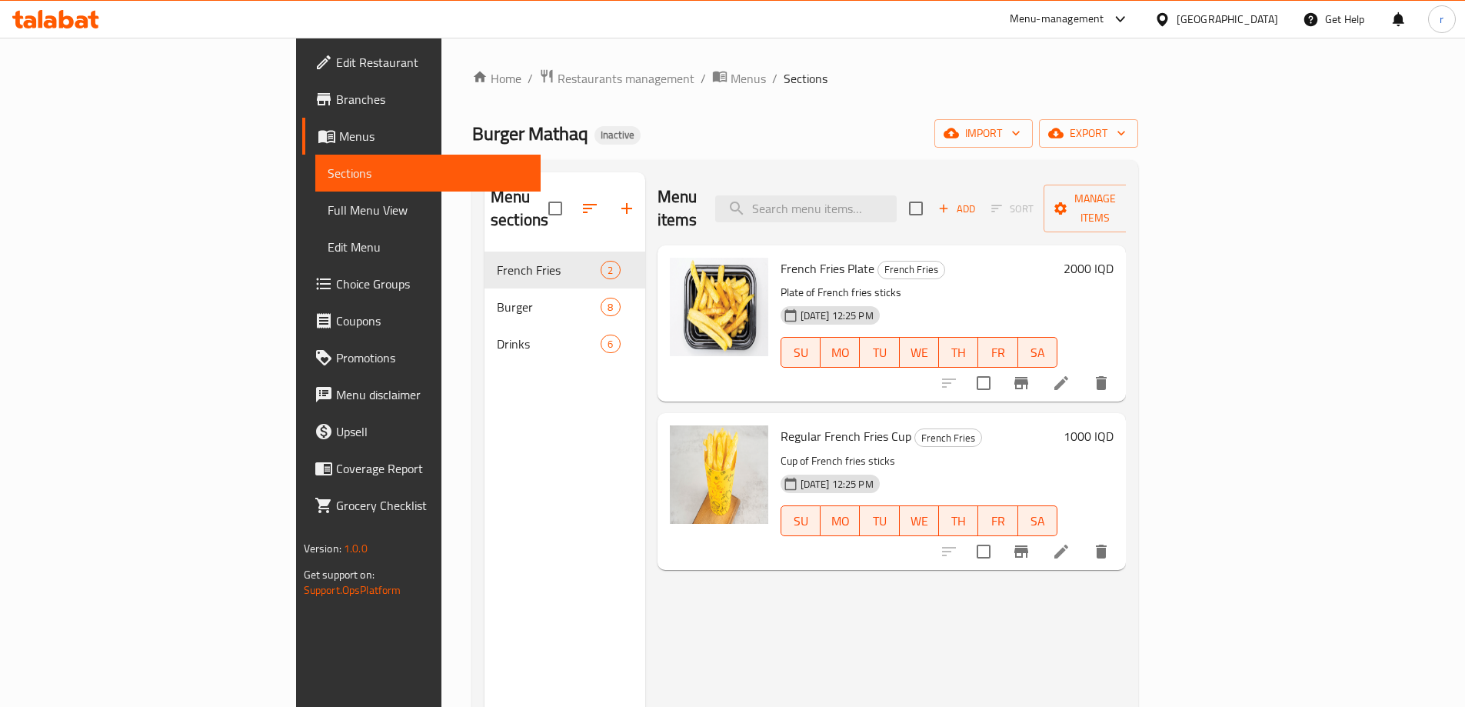
click at [74, 22] on icon at bounding box center [55, 19] width 87 height 18
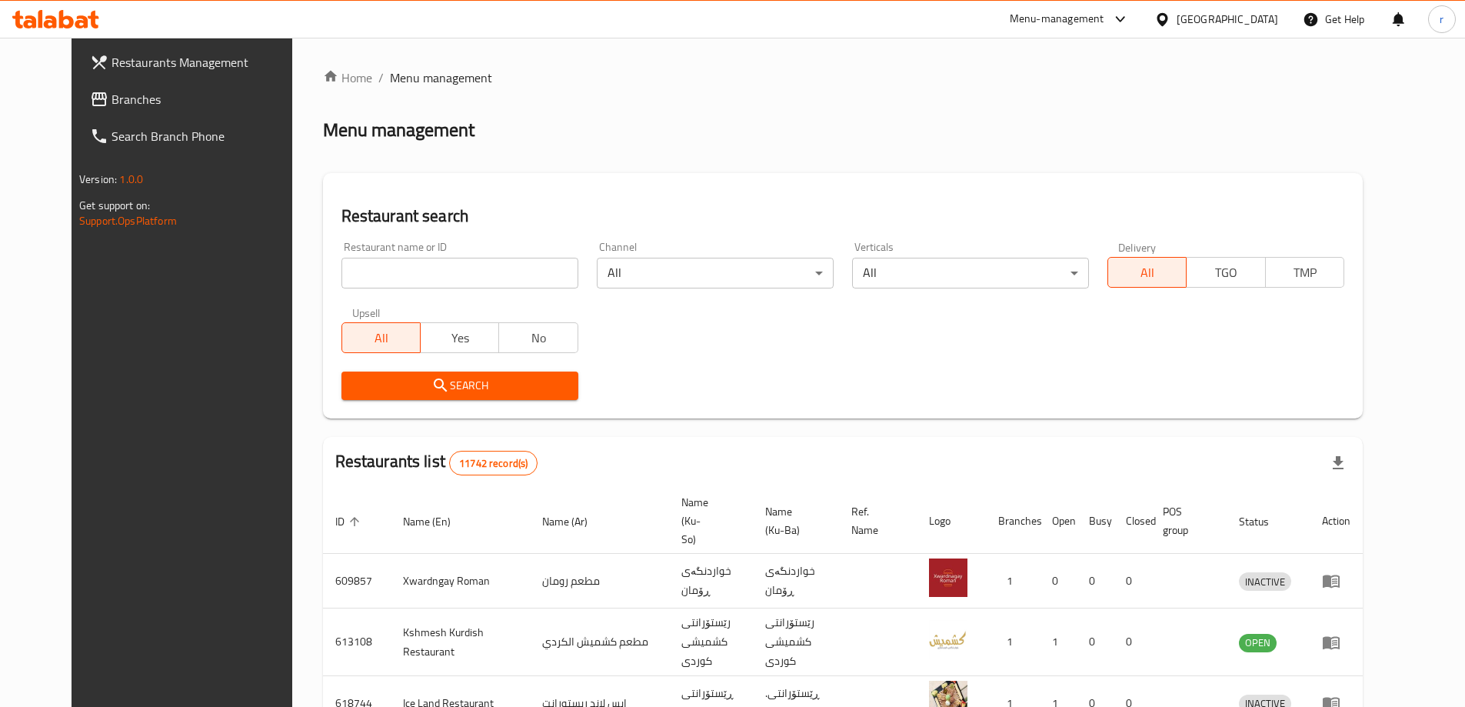
click at [367, 286] on input "search" at bounding box center [459, 273] width 237 height 31
paste input "Tajhezat [PERSON_NAME] , [PERSON_NAME]"
drag, startPoint x: 345, startPoint y: 370, endPoint x: 346, endPoint y: 379, distance: 9.3
click at [346, 377] on div "Search" at bounding box center [459, 385] width 255 height 47
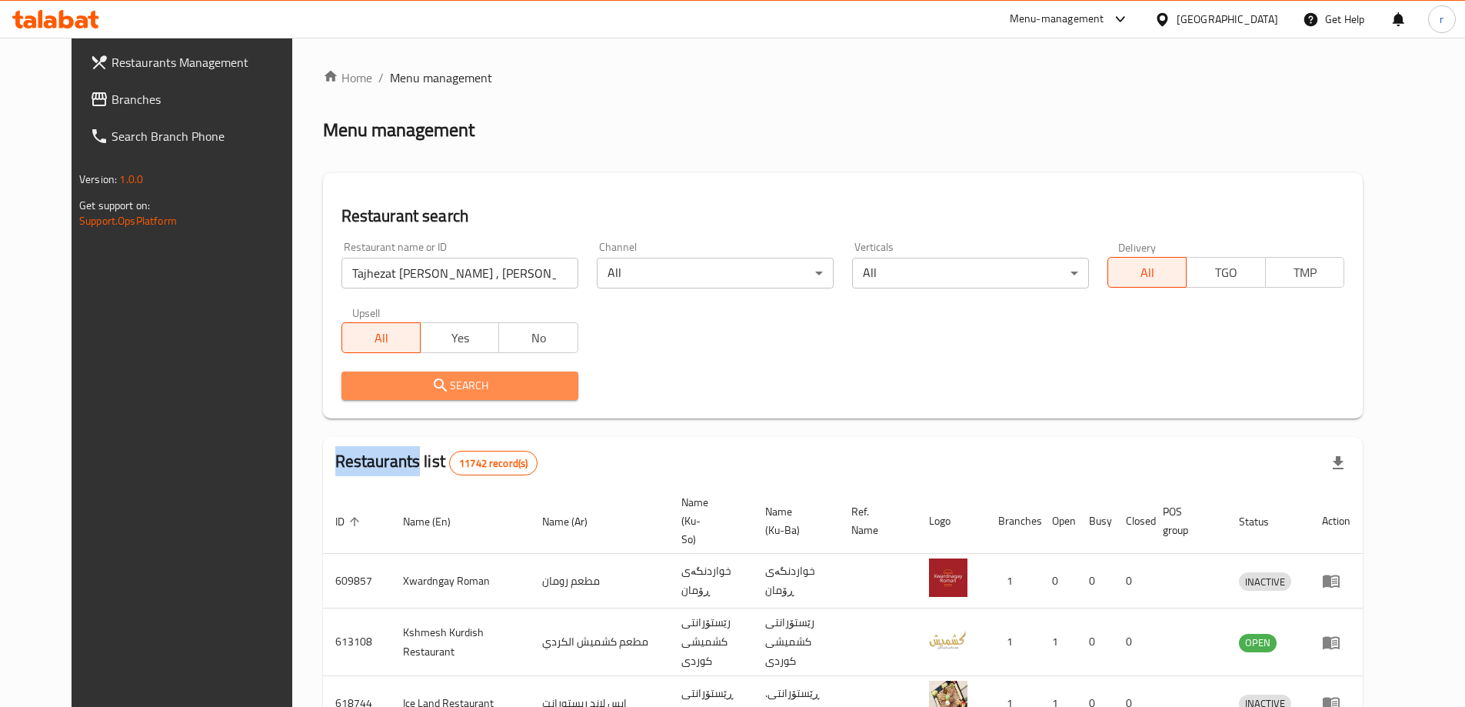
click at [354, 379] on span "Search" at bounding box center [460, 385] width 212 height 19
click at [346, 379] on div at bounding box center [732, 353] width 1465 height 707
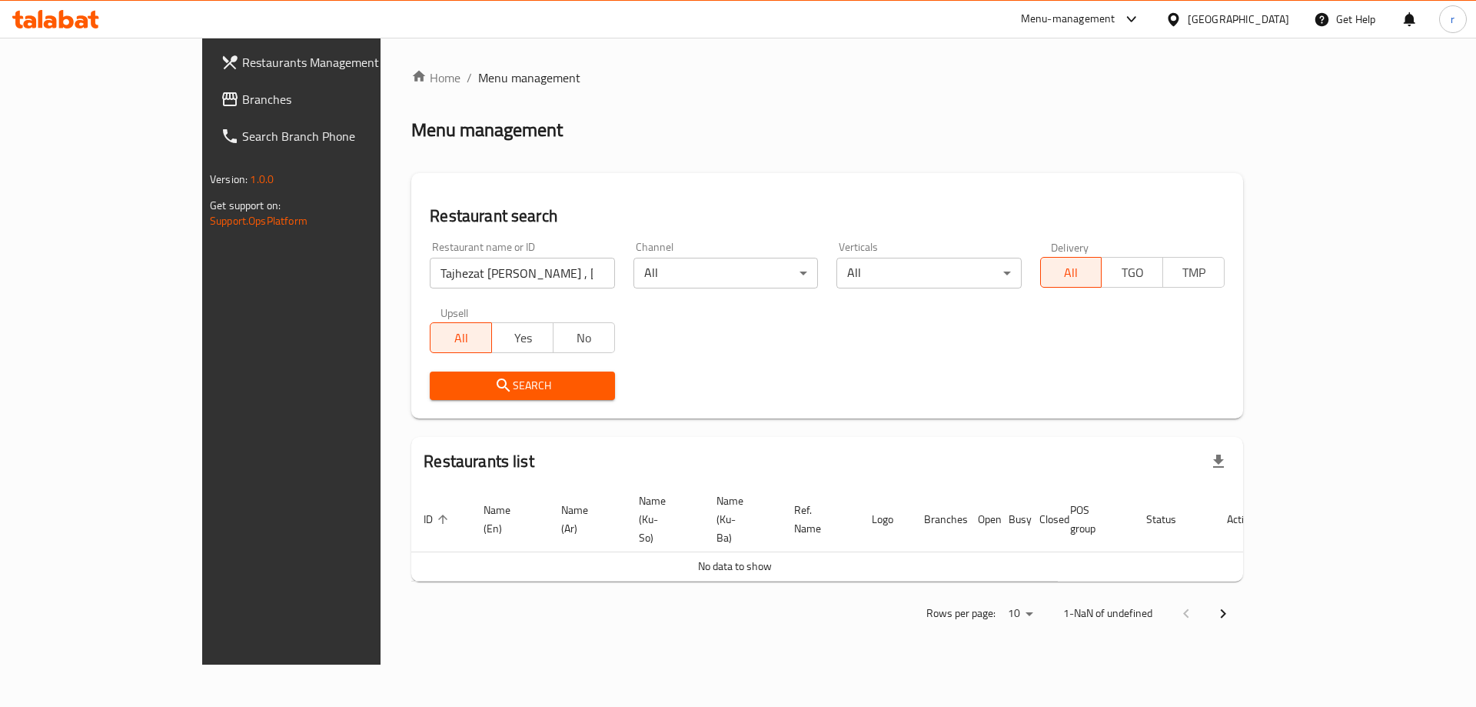
click at [517, 267] on input "Tajhezat [PERSON_NAME] , [PERSON_NAME]" at bounding box center [522, 273] width 185 height 31
click button "Search" at bounding box center [522, 385] width 185 height 28
type input "Tajhezat [PERSON_NAME]"
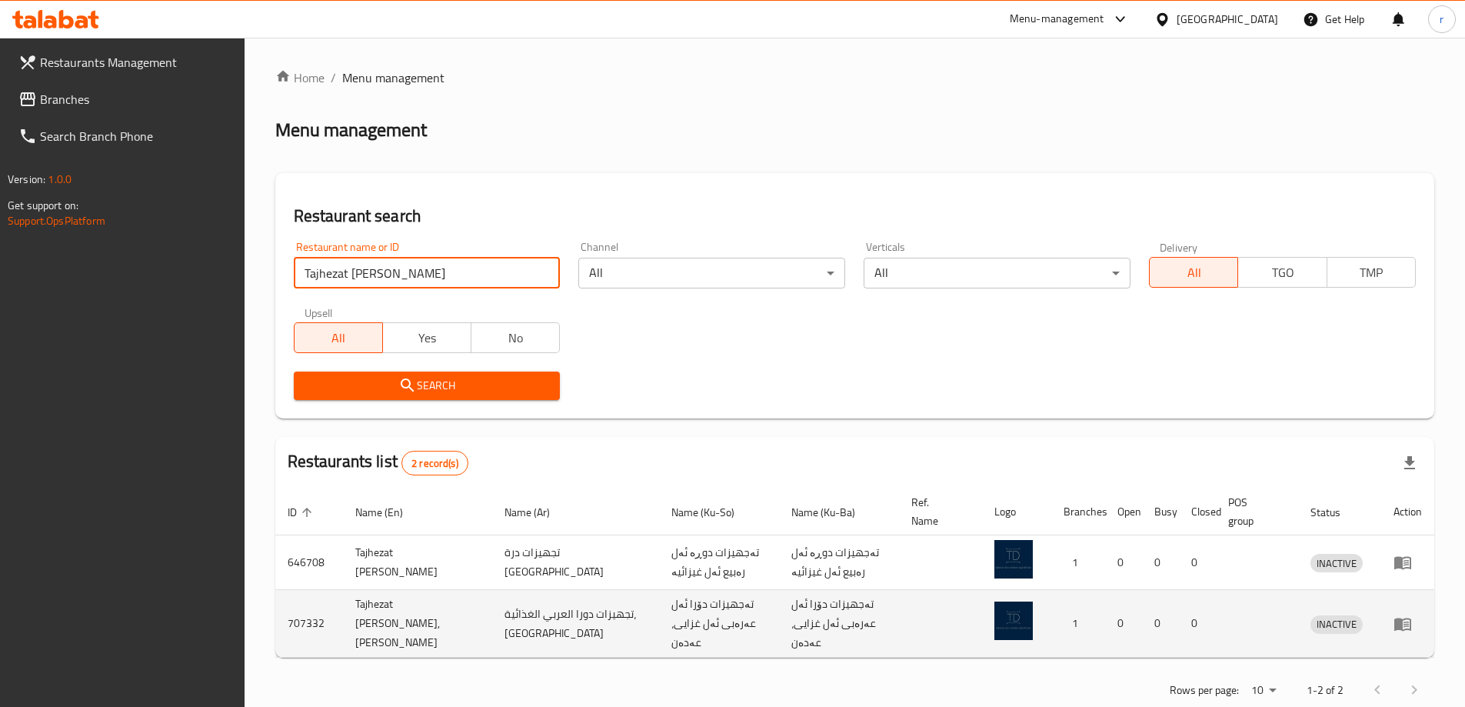
click at [1409, 620] on icon "enhanced table" at bounding box center [1402, 623] width 17 height 13
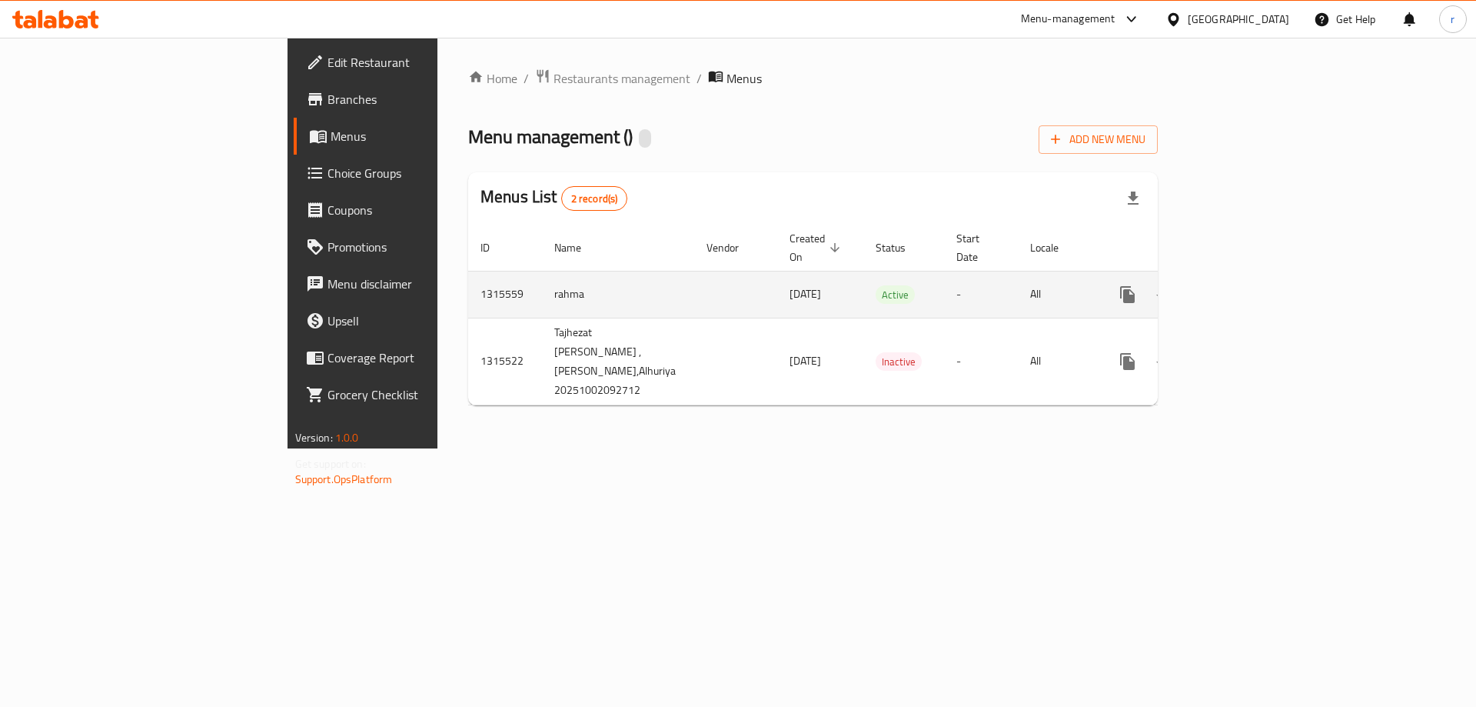
click at [1269, 278] on td "enhanced table" at bounding box center [1183, 294] width 172 height 47
click at [1245, 288] on icon "enhanced table" at bounding box center [1239, 295] width 14 height 14
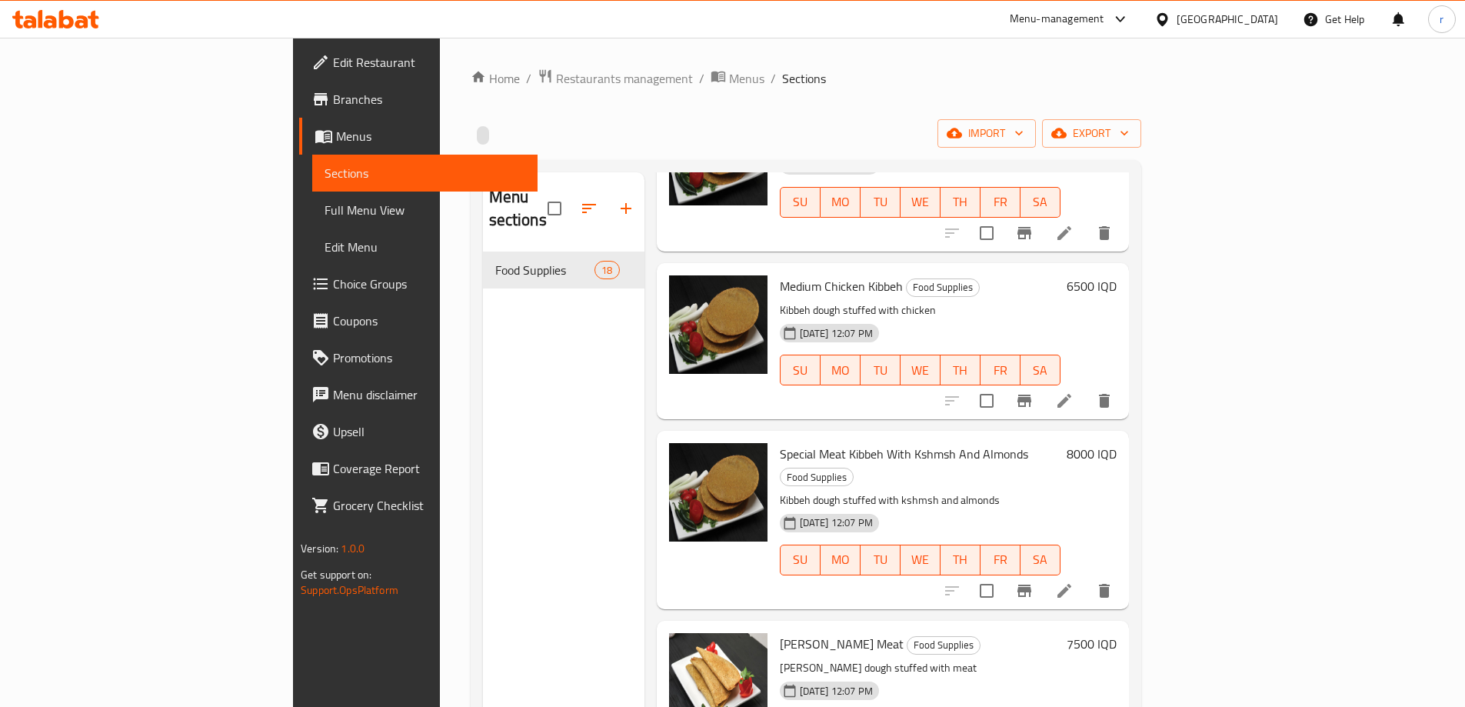
scroll to position [1025, 0]
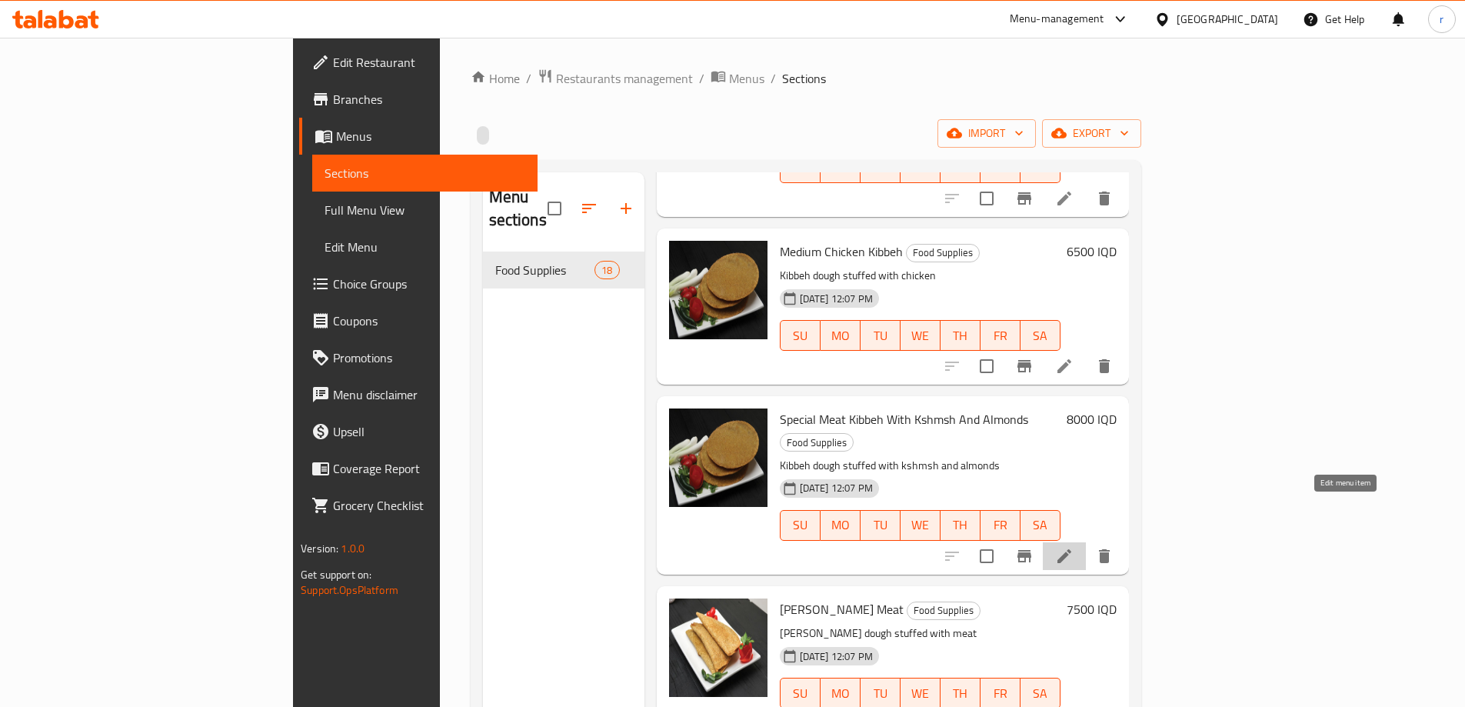
click at [1073, 547] on icon at bounding box center [1064, 556] width 18 height 18
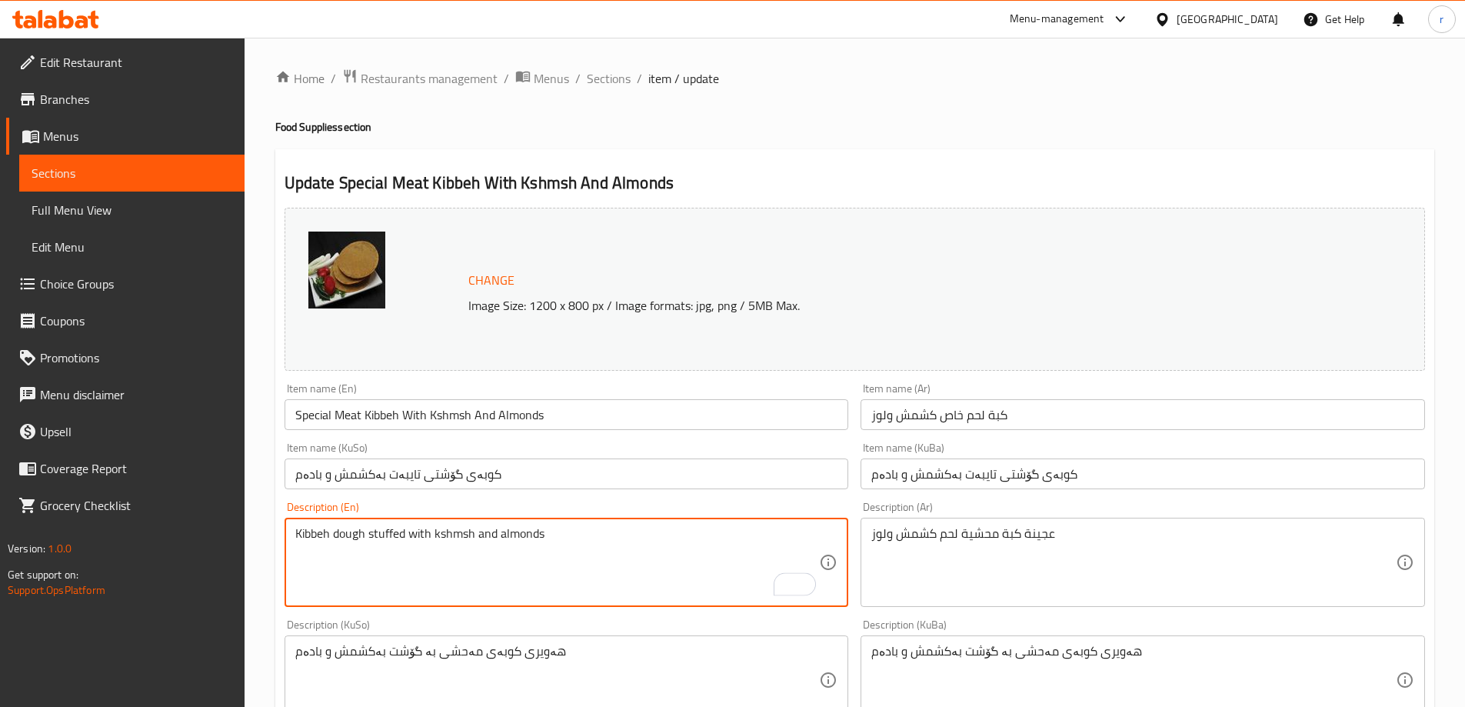
click at [404, 535] on textarea "Kibbeh dough stuffed with kshmsh and almonds" at bounding box center [557, 562] width 524 height 73
type textarea "Kibbeh dough stuffed meat with kshmsh and almonds"
click at [455, 507] on div "Description (En) Kibbeh dough stuffed meat with kshmsh and almonds Description …" at bounding box center [566, 553] width 564 height 105
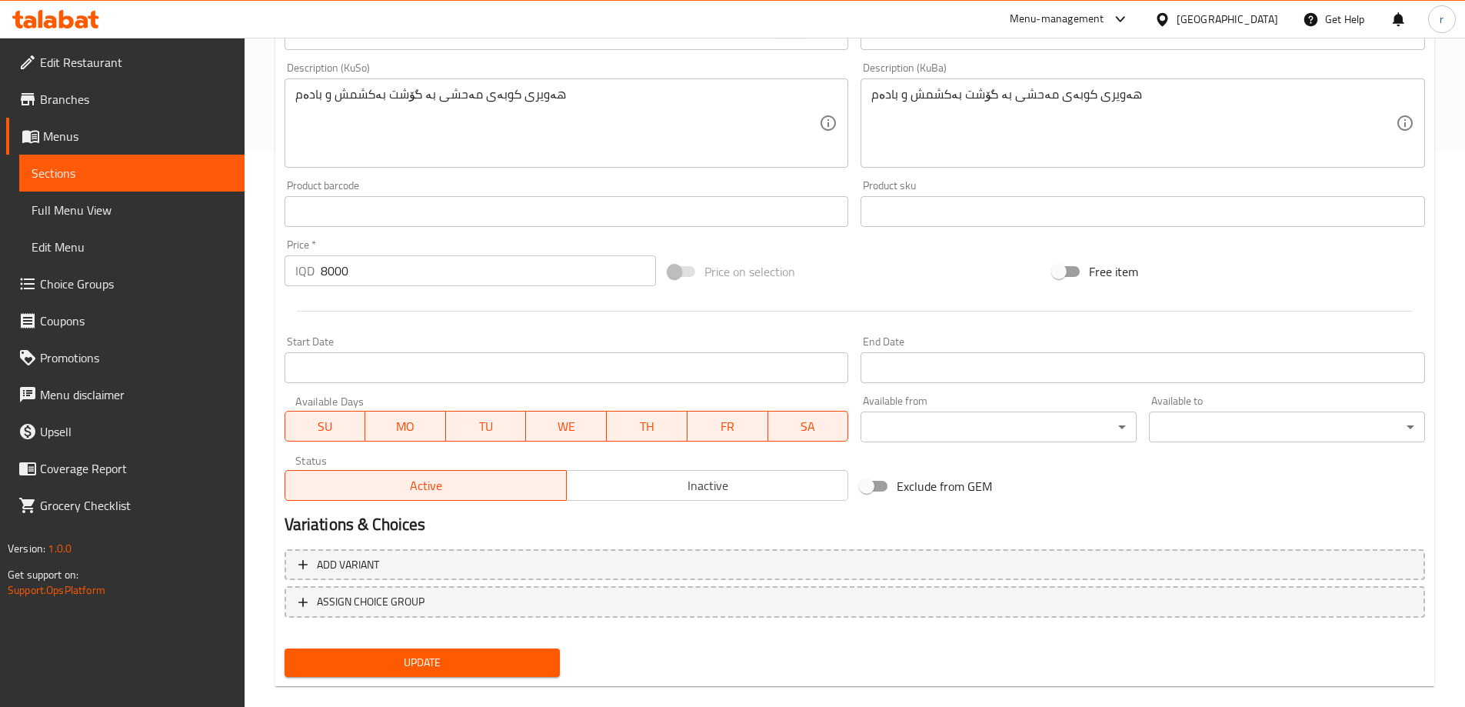
scroll to position [579, 0]
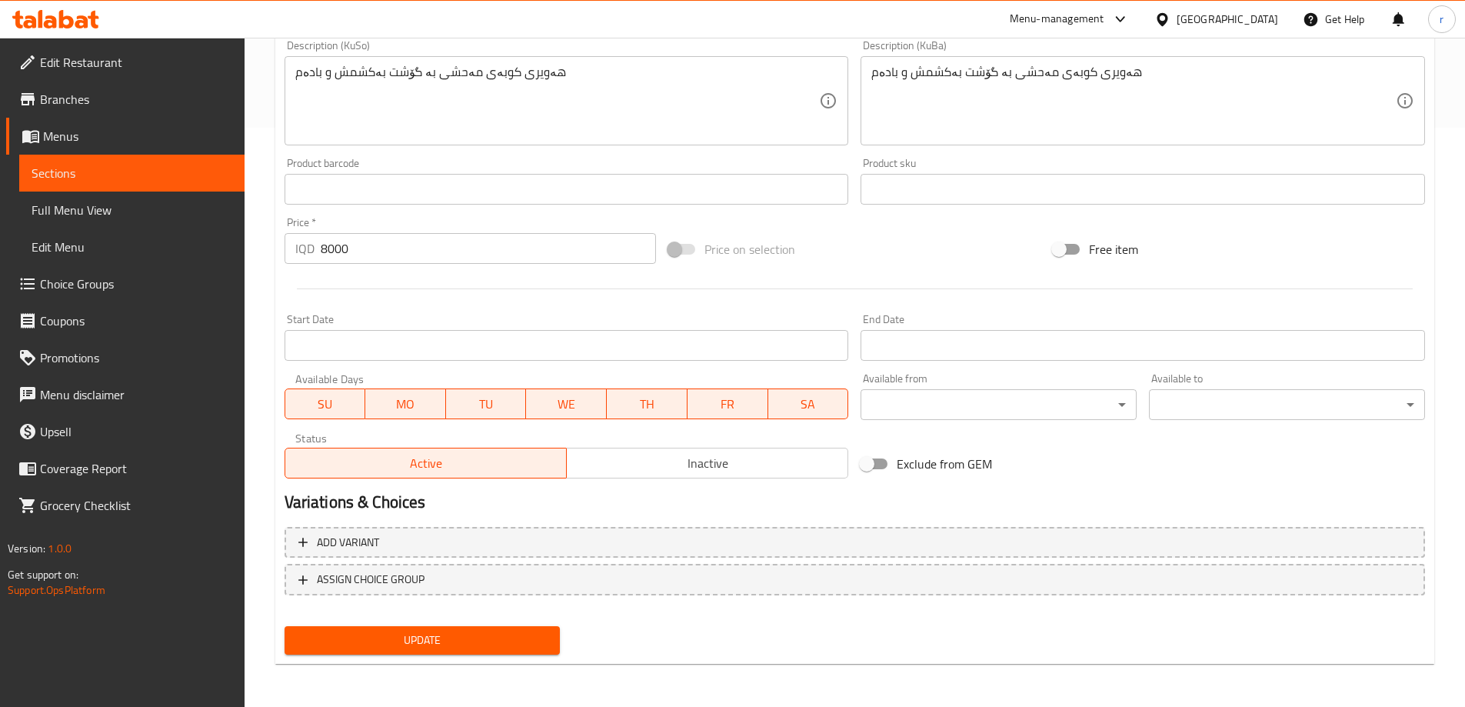
click at [496, 653] on button "Update" at bounding box center [422, 640] width 276 height 28
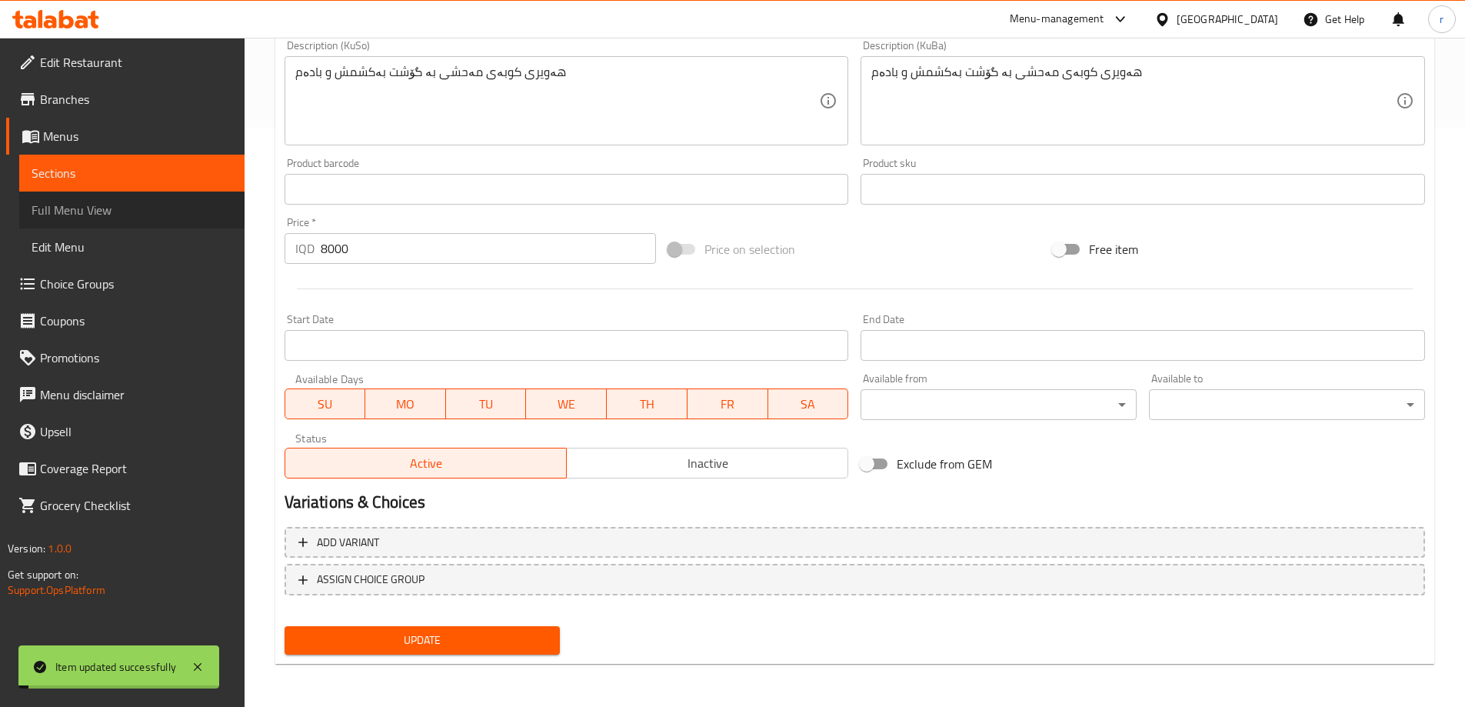
click at [139, 211] on span "Full Menu View" at bounding box center [132, 210] width 201 height 18
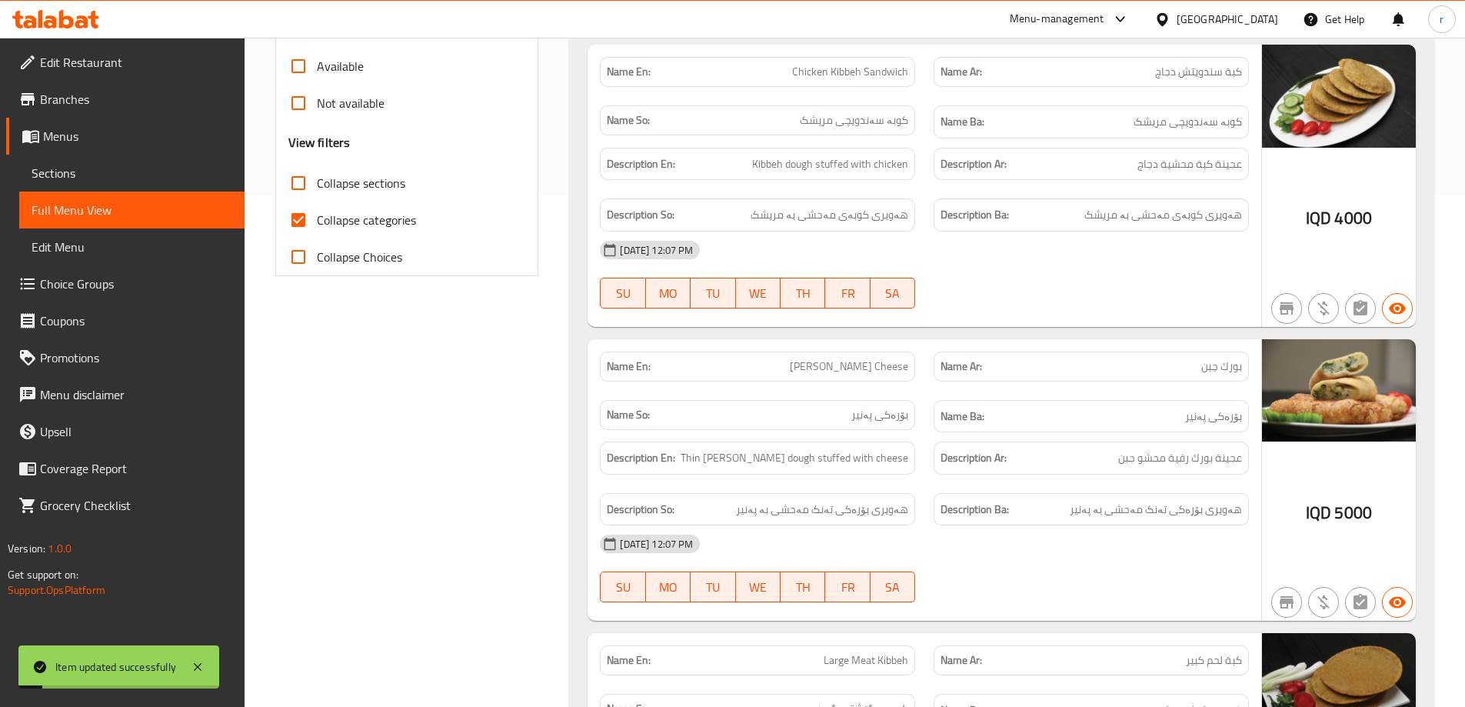
scroll to position [477, 0]
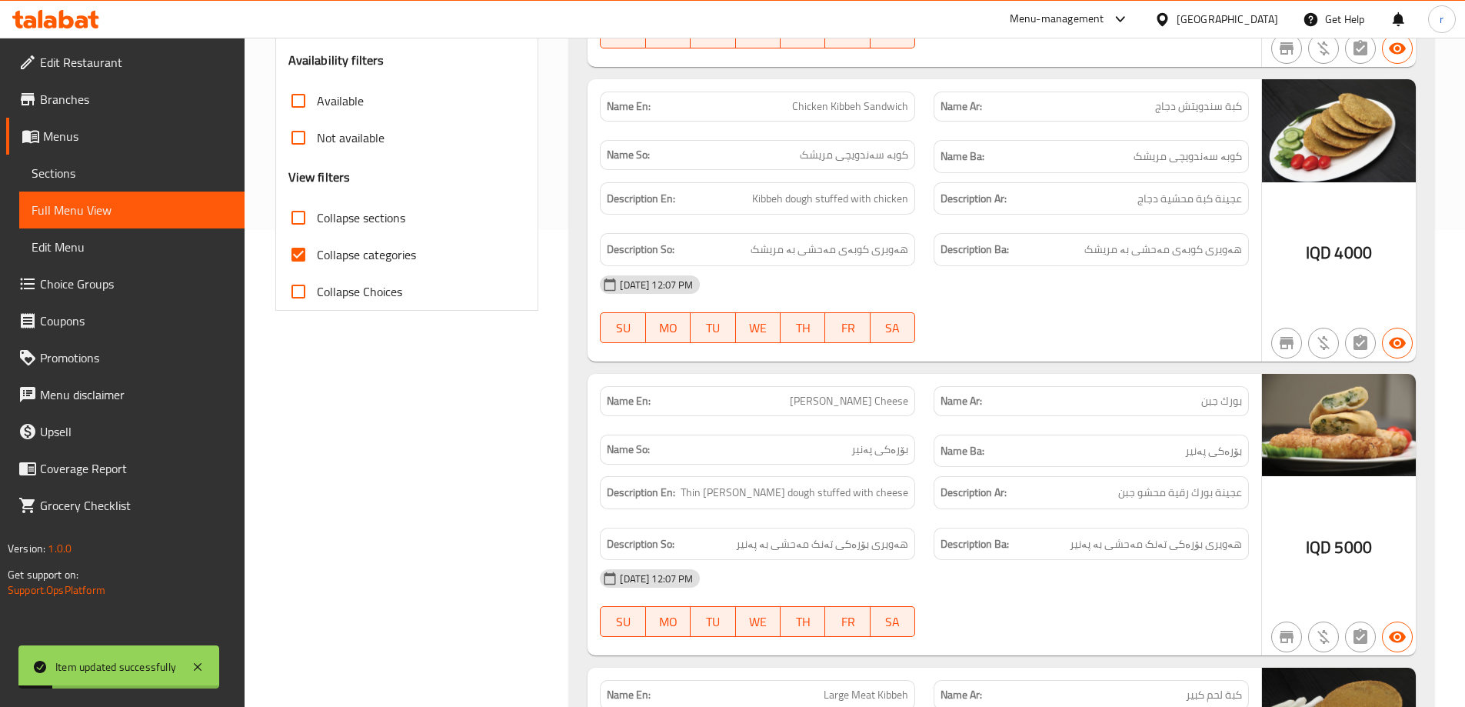
click at [345, 247] on span "Collapse categories" at bounding box center [366, 254] width 99 height 18
click at [317, 247] on input "Collapse categories" at bounding box center [298, 254] width 37 height 37
checkbox input "false"
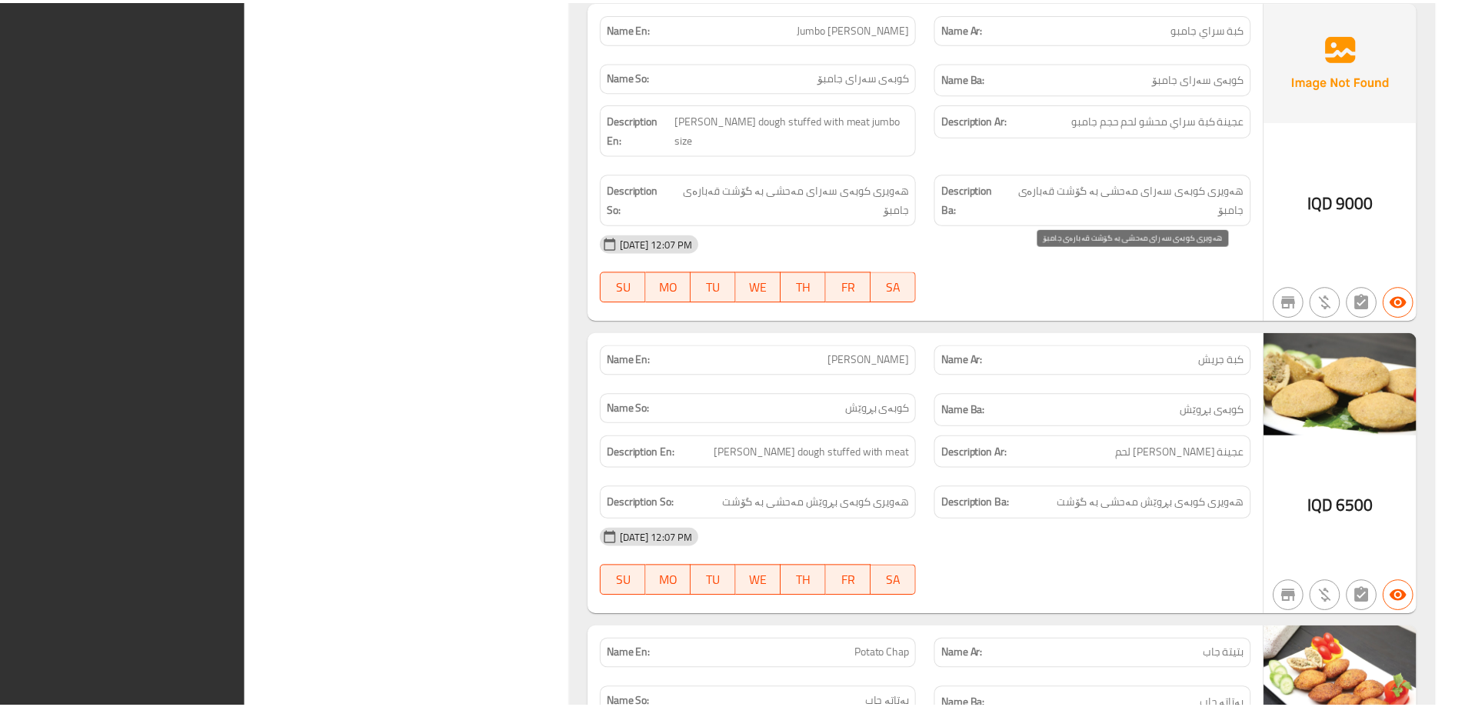
scroll to position [4936, 0]
